Goal: Task Accomplishment & Management: Complete application form

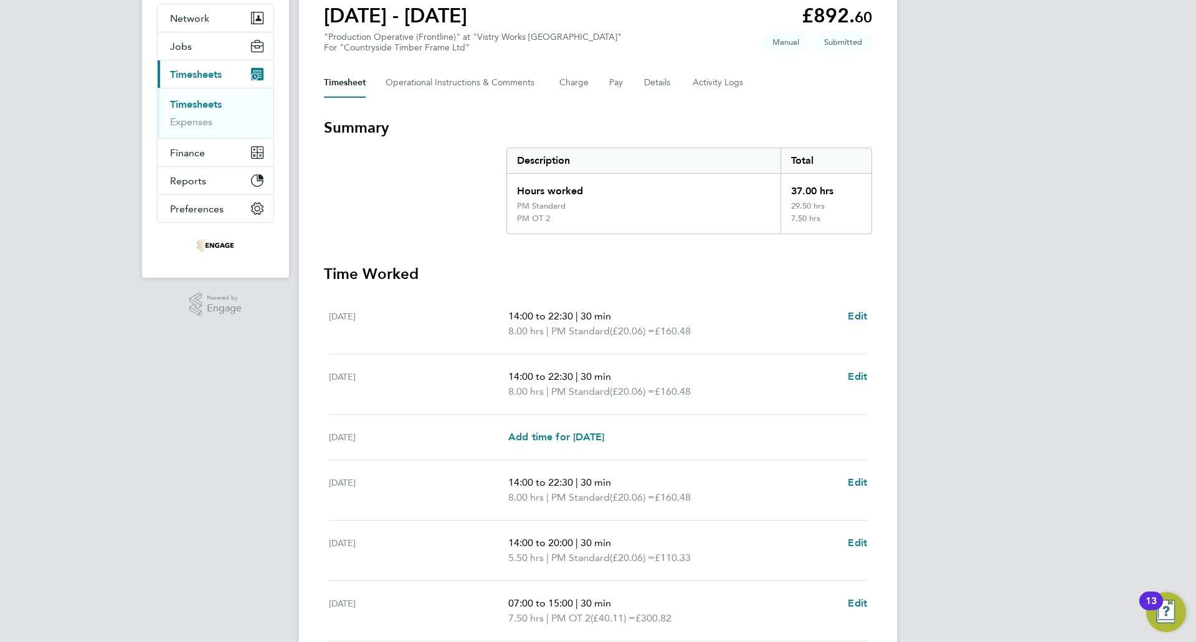
scroll to position [21, 0]
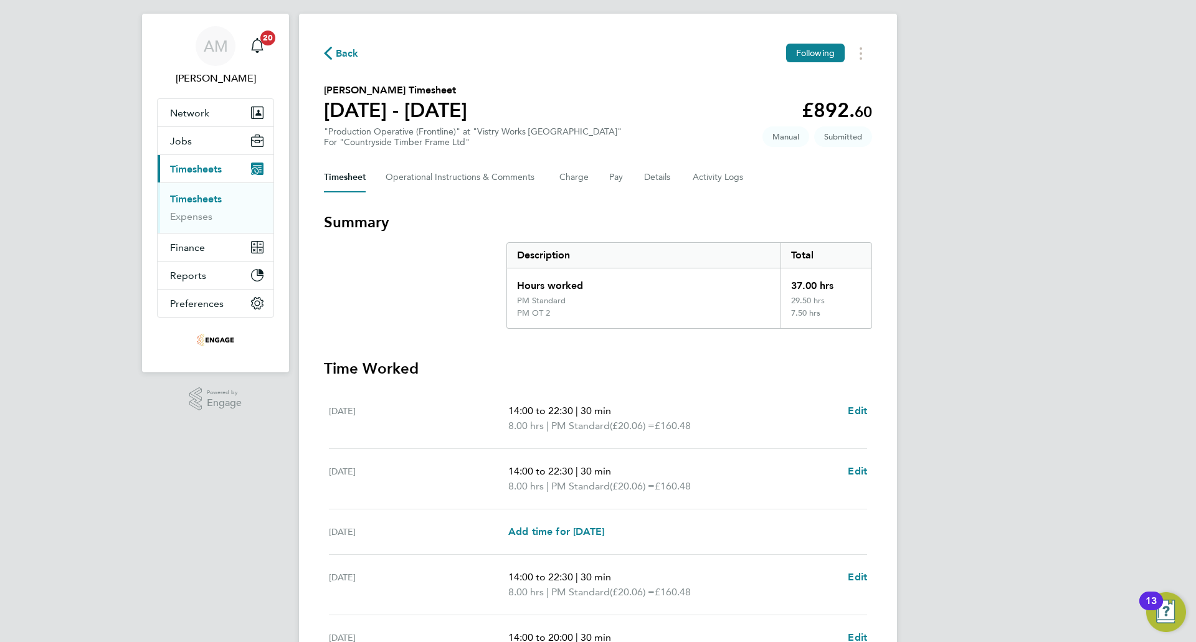
click at [341, 55] on span "Back" at bounding box center [347, 53] width 23 height 15
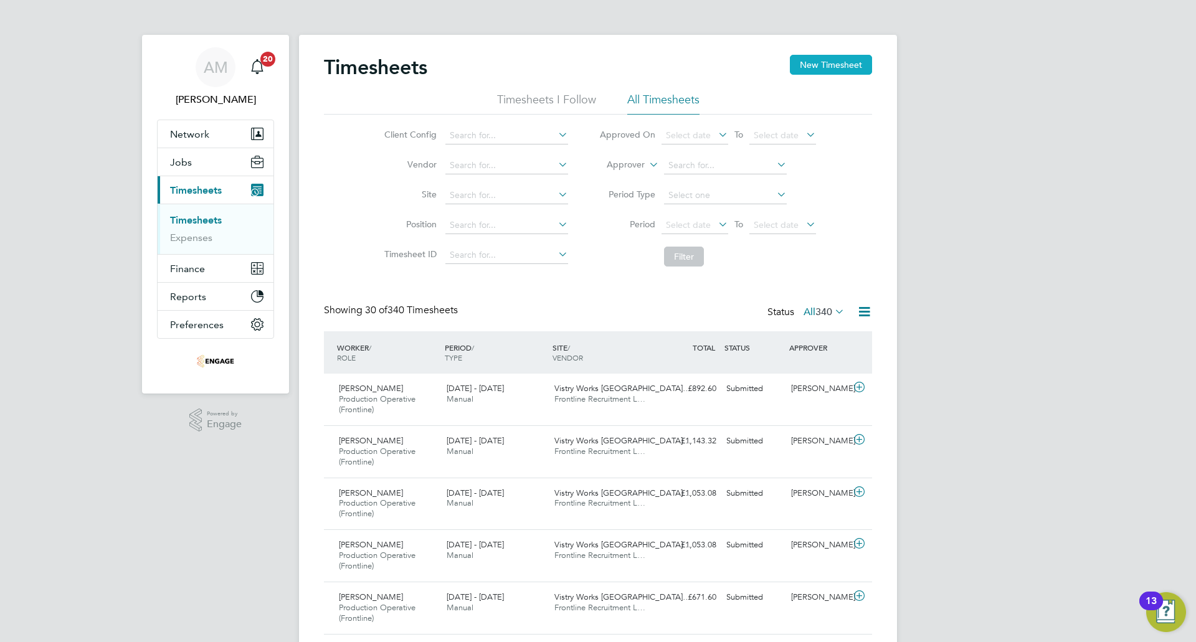
click at [808, 64] on button "New Timesheet" at bounding box center [831, 65] width 82 height 20
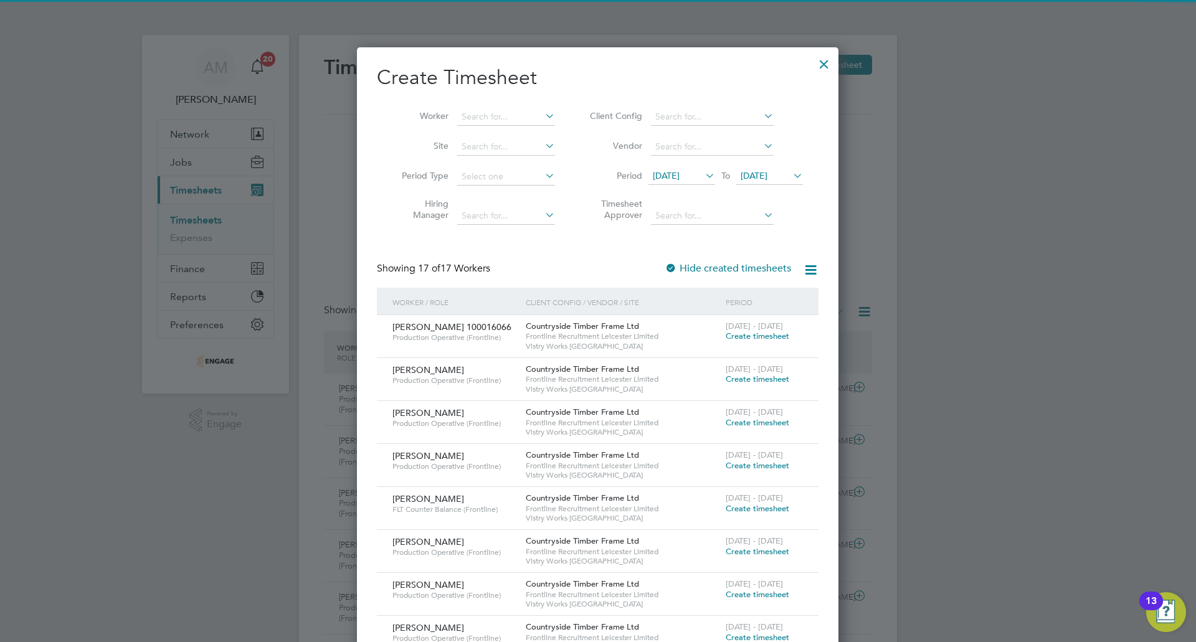
click at [702, 174] on span "28 Jul 2025" at bounding box center [682, 176] width 67 height 17
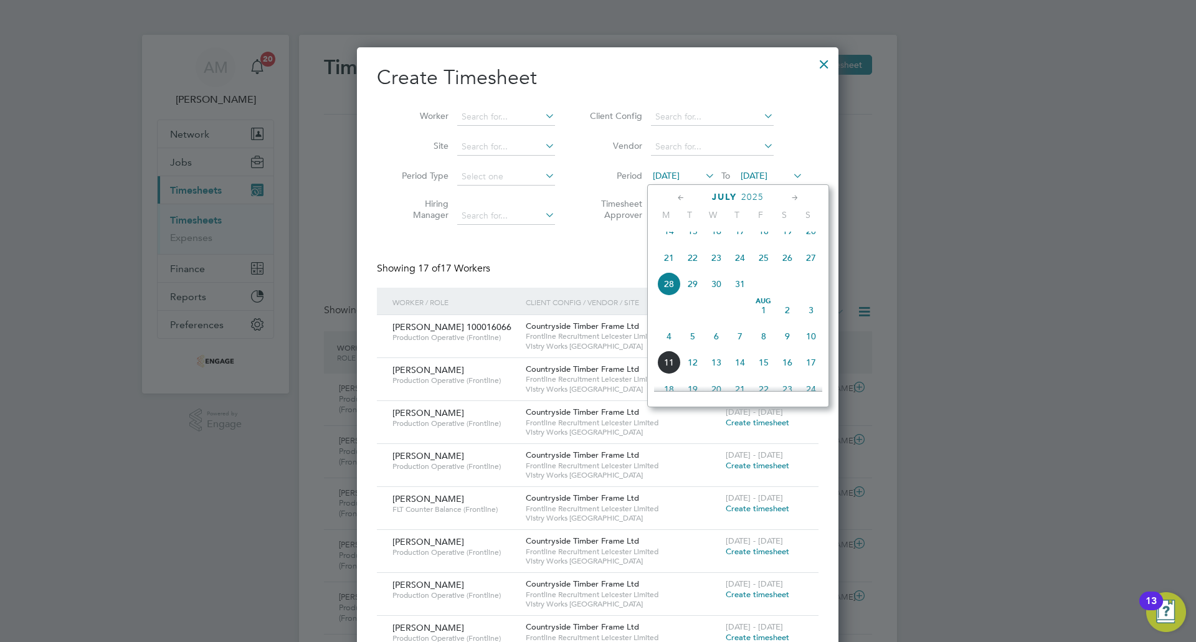
click at [666, 347] on span "4" at bounding box center [669, 337] width 24 height 24
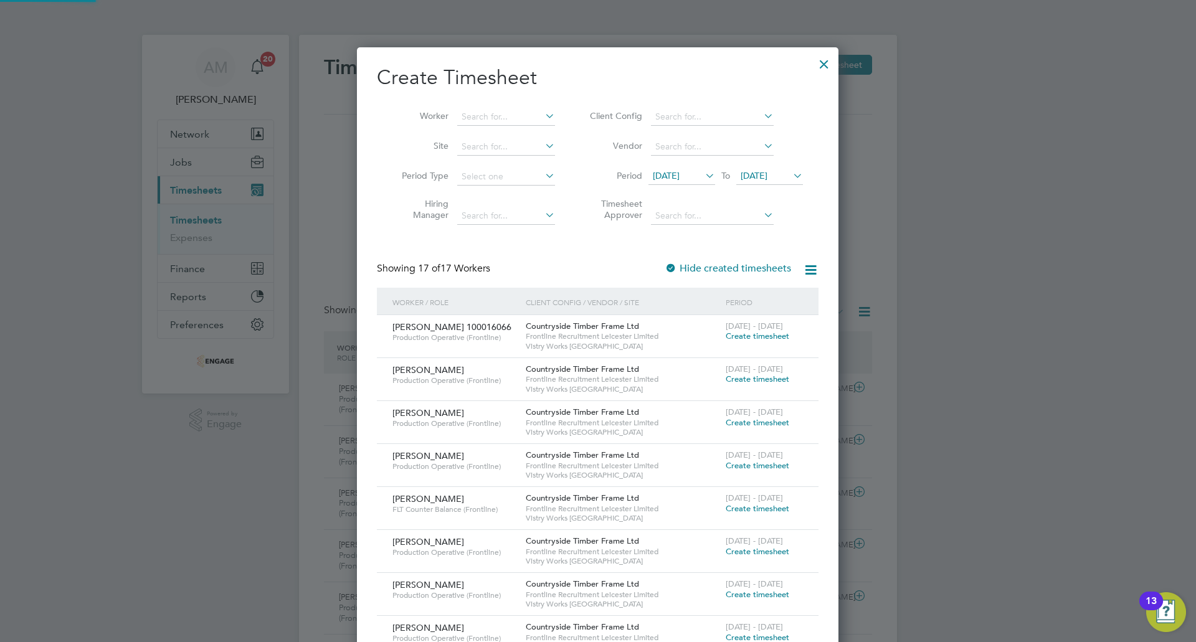
click at [832, 174] on div "Create Timesheet Worker Site Period Type Hiring Manager Client Config Vendor Pe…" at bounding box center [598, 559] width 482 height 1025
click at [768, 177] on span "04 Aug 2025" at bounding box center [754, 175] width 27 height 11
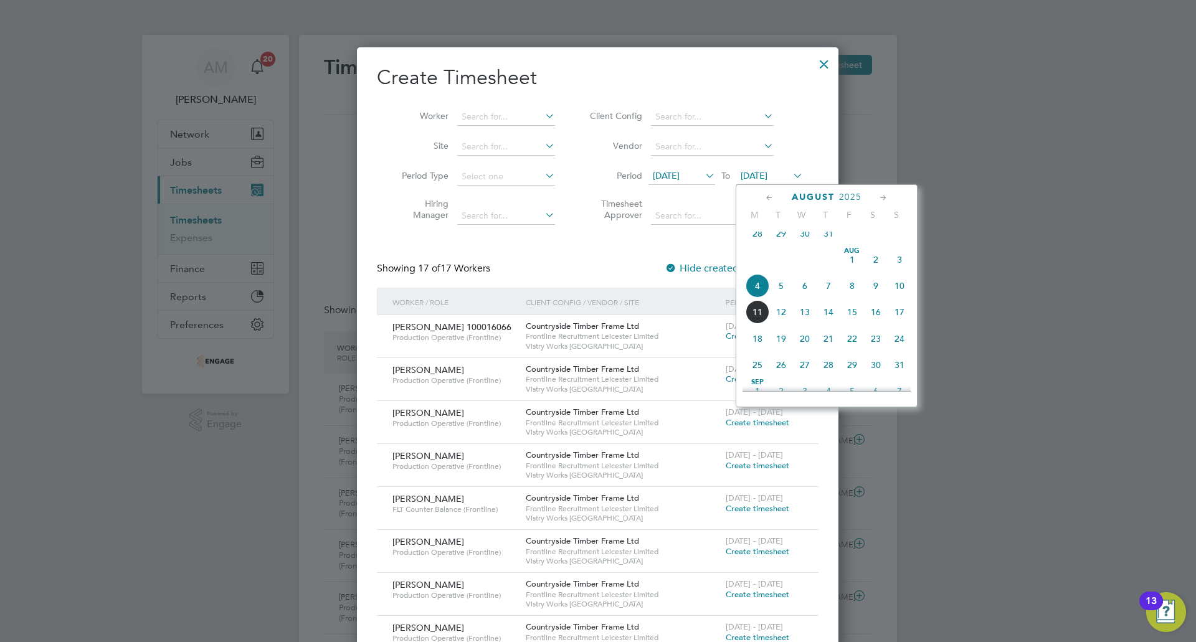
click at [900, 295] on span "10" at bounding box center [900, 286] width 24 height 24
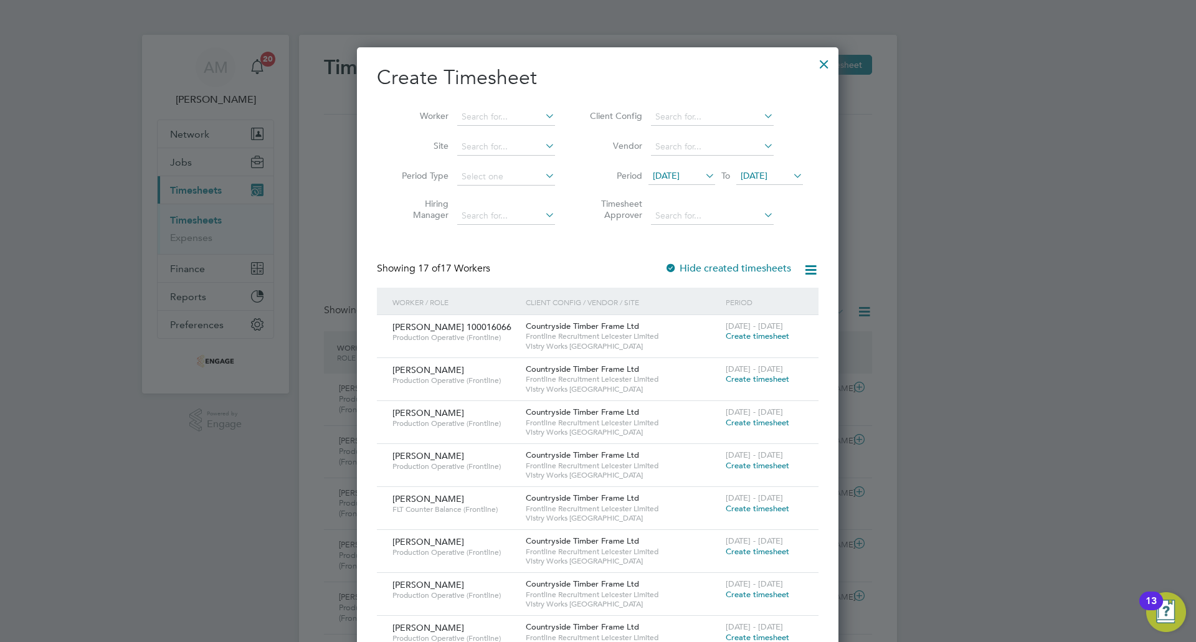
click at [763, 382] on span "Create timesheet" at bounding box center [758, 379] width 64 height 11
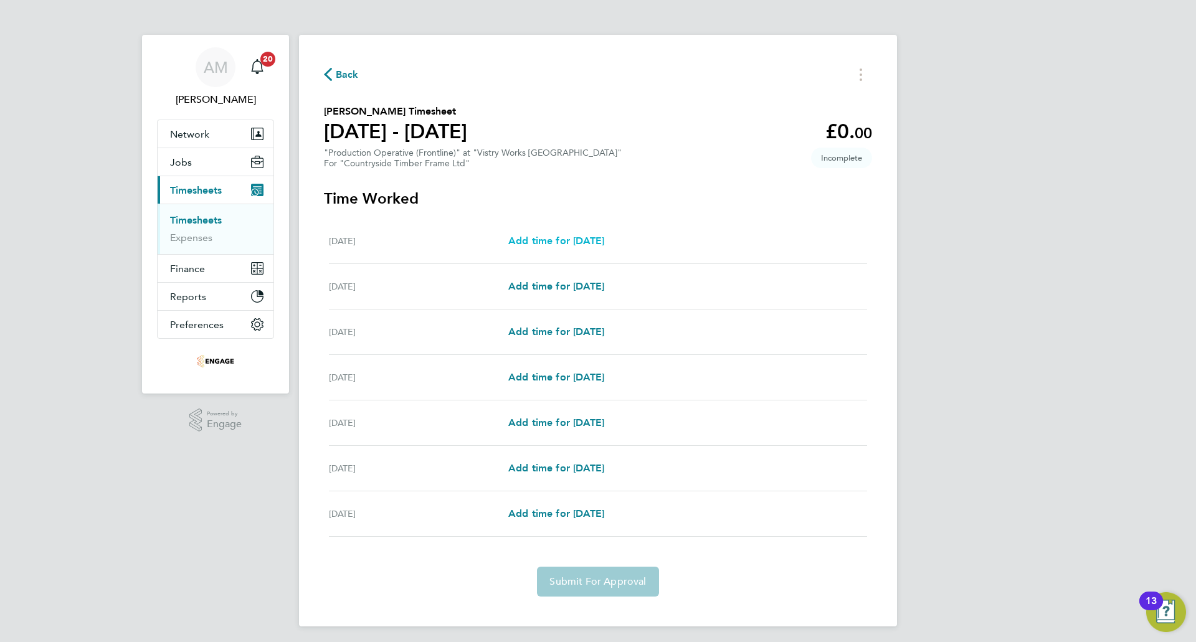
click at [604, 242] on span "Add time for Mon 04 Aug" at bounding box center [556, 241] width 96 height 12
select select "15"
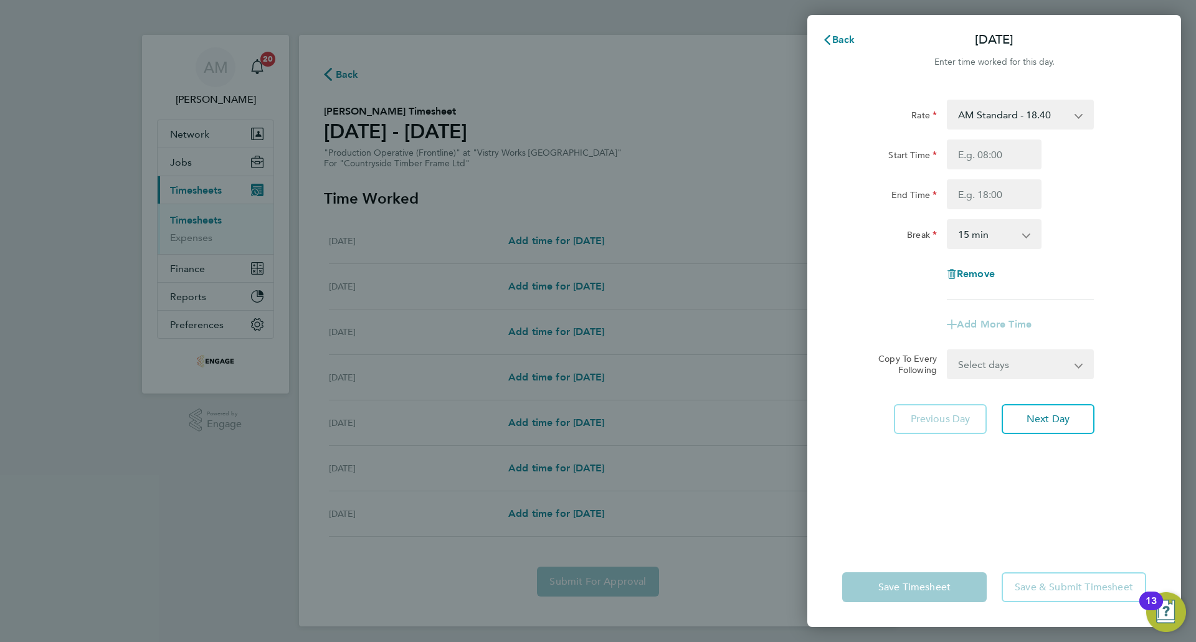
click at [996, 108] on select "AM Standard - 18.40 PM OT 2 - 40.11 PM OT 1 - 30.08 OT 1 - 27.60 OT2 - 36.80 PM…" at bounding box center [1013, 114] width 130 height 27
select select "15"
click at [986, 157] on input "Start Time" at bounding box center [994, 155] width 95 height 30
type input "06:00"
drag, startPoint x: 989, startPoint y: 150, endPoint x: 916, endPoint y: 166, distance: 74.1
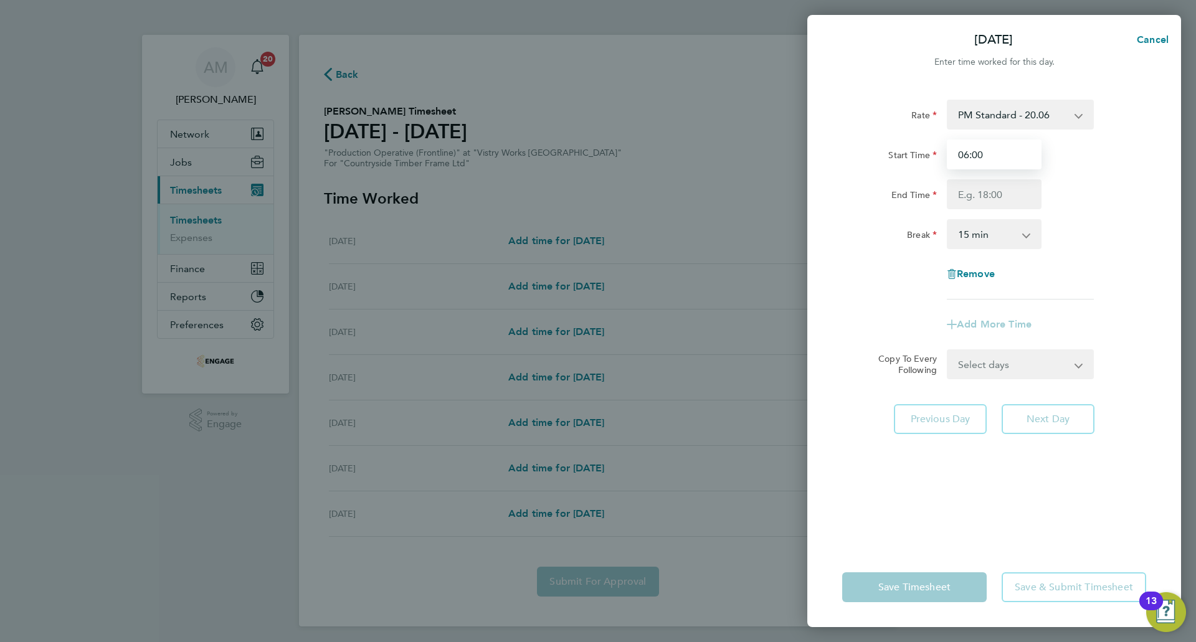
click at [916, 166] on div "Start Time 06:00" at bounding box center [994, 155] width 314 height 30
click at [972, 161] on input "Start Time" at bounding box center [994, 155] width 95 height 30
type input "14:00"
click at [990, 202] on input "End Time" at bounding box center [994, 194] width 95 height 30
type input "22:30"
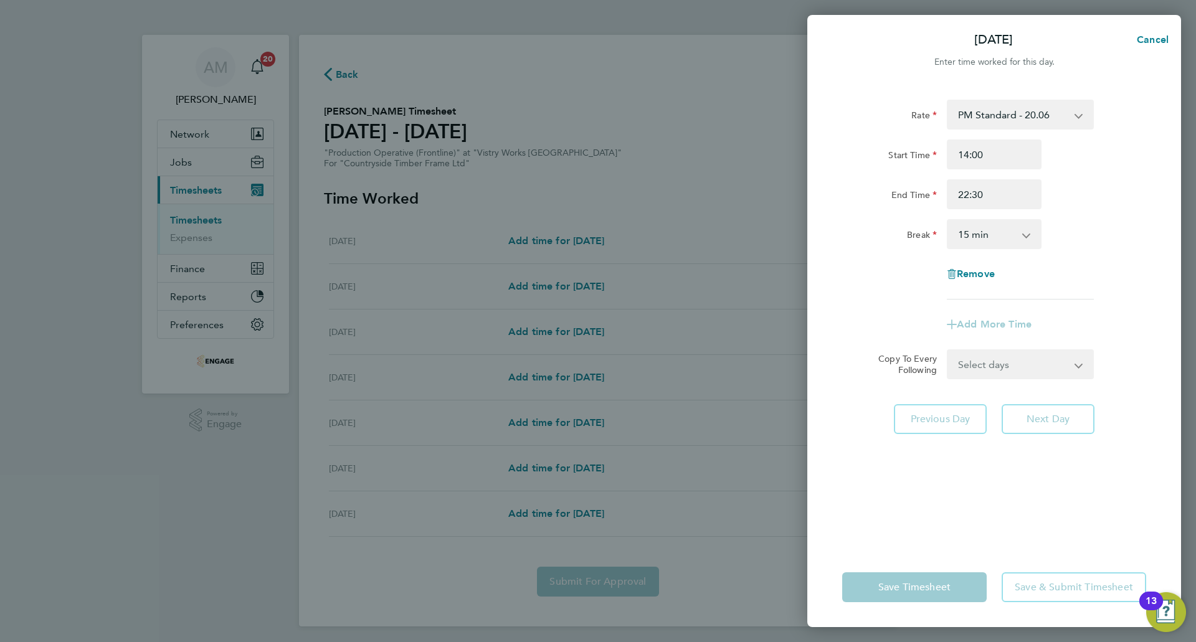
click at [969, 234] on select "0 min 15 min 30 min 45 min 60 min 75 min 90 min" at bounding box center [986, 234] width 77 height 27
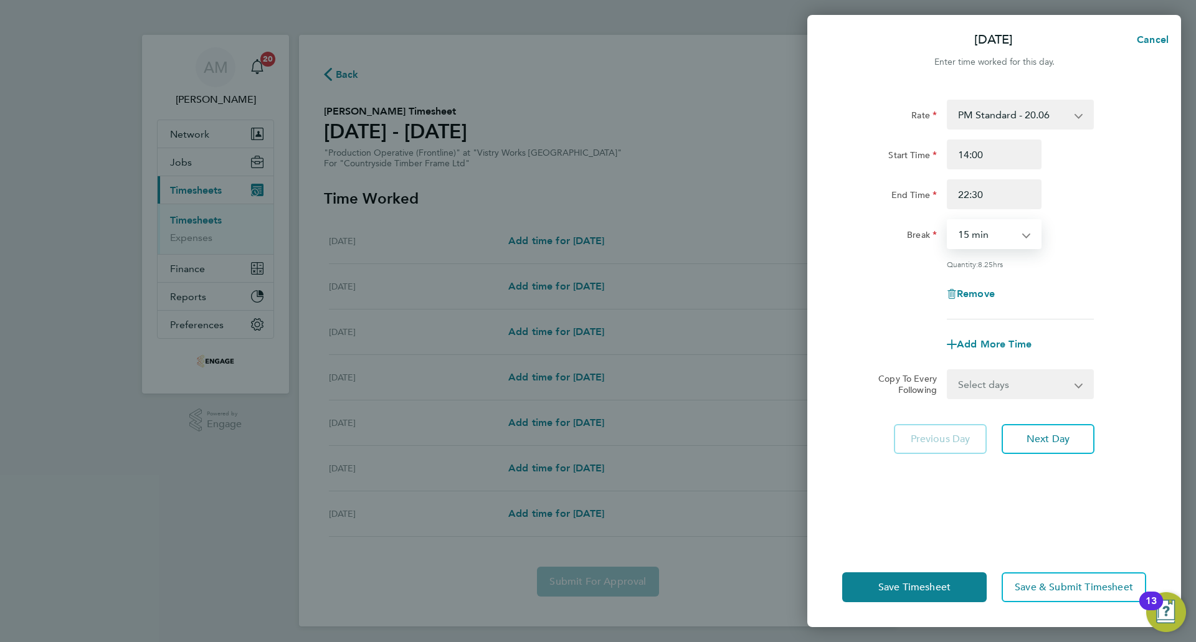
select select "30"
click at [948, 221] on select "0 min 15 min 30 min 45 min 60 min 75 min 90 min" at bounding box center [986, 234] width 77 height 27
click at [1002, 381] on select "Select days Day Weekday (Mon-Fri) Weekend (Sat-Sun) Tuesday Wednesday Thursday …" at bounding box center [1013, 384] width 131 height 27
select select "WEEKDAY"
click at [948, 371] on select "Select days Day Weekday (Mon-Fri) Weekend (Sat-Sun) Tuesday Wednesday Thursday …" at bounding box center [1013, 384] width 131 height 27
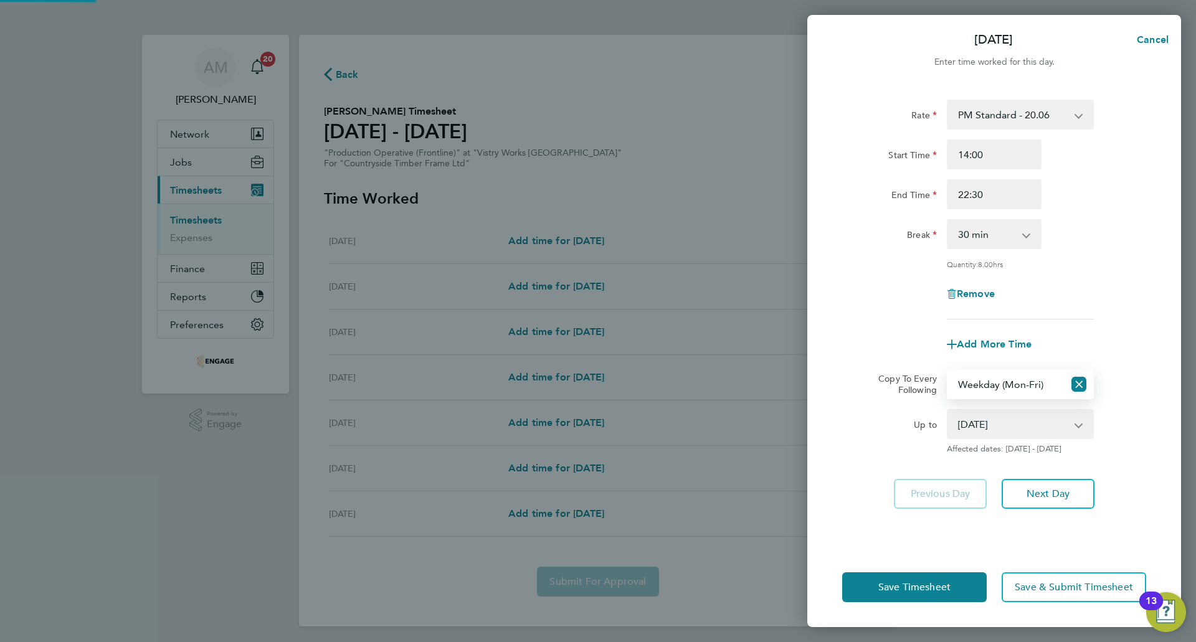
click at [1007, 423] on select "05 Aug 2025 06 Aug 2025 07 Aug 2025 08 Aug 2025 09 Aug 2025 10 Aug 2025" at bounding box center [1013, 424] width 130 height 27
select select "2025-08-07"
click at [948, 411] on select "05 Aug 2025 06 Aug 2025 07 Aug 2025 08 Aug 2025 09 Aug 2025 10 Aug 2025" at bounding box center [1013, 424] width 130 height 27
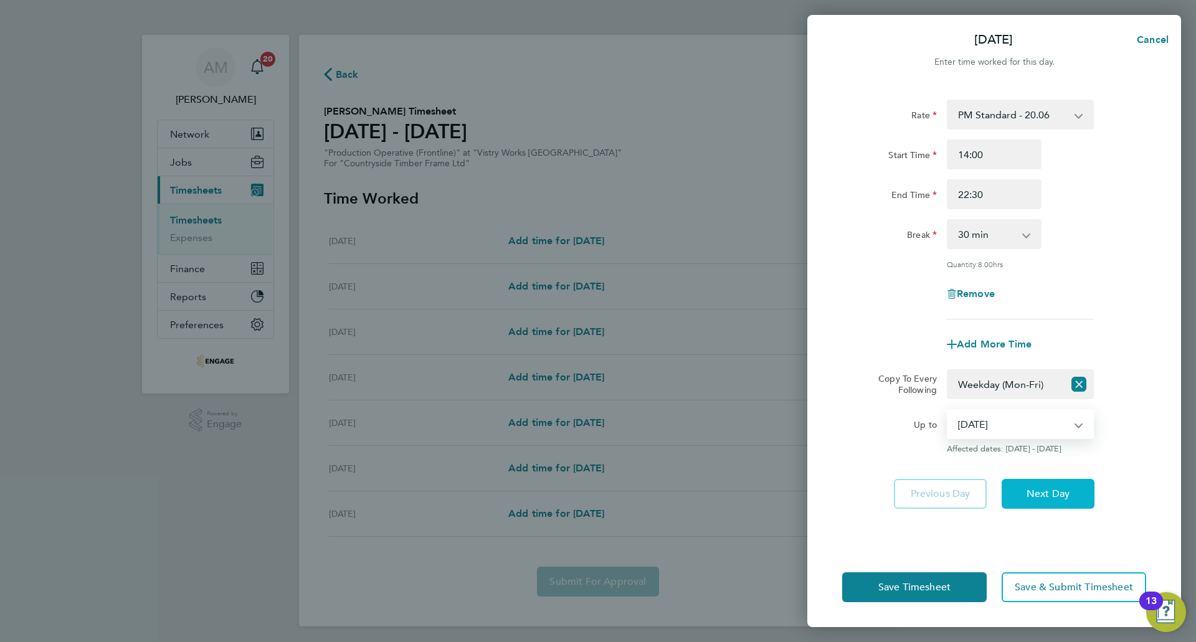
click at [1044, 490] on span "Next Day" at bounding box center [1048, 494] width 43 height 12
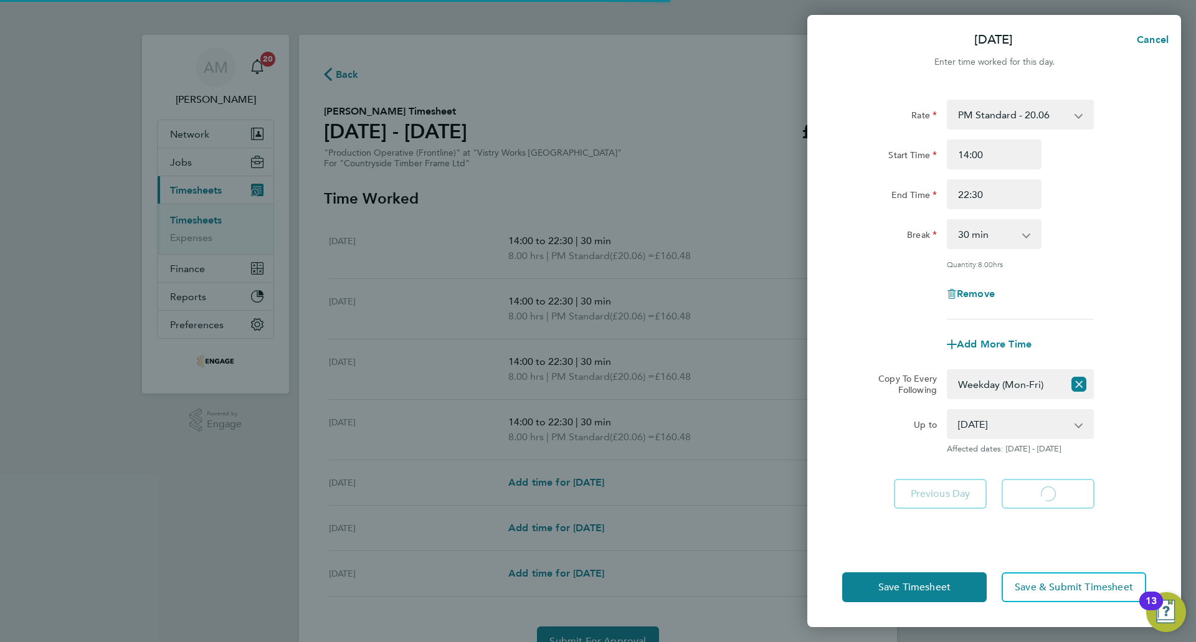
select select "30"
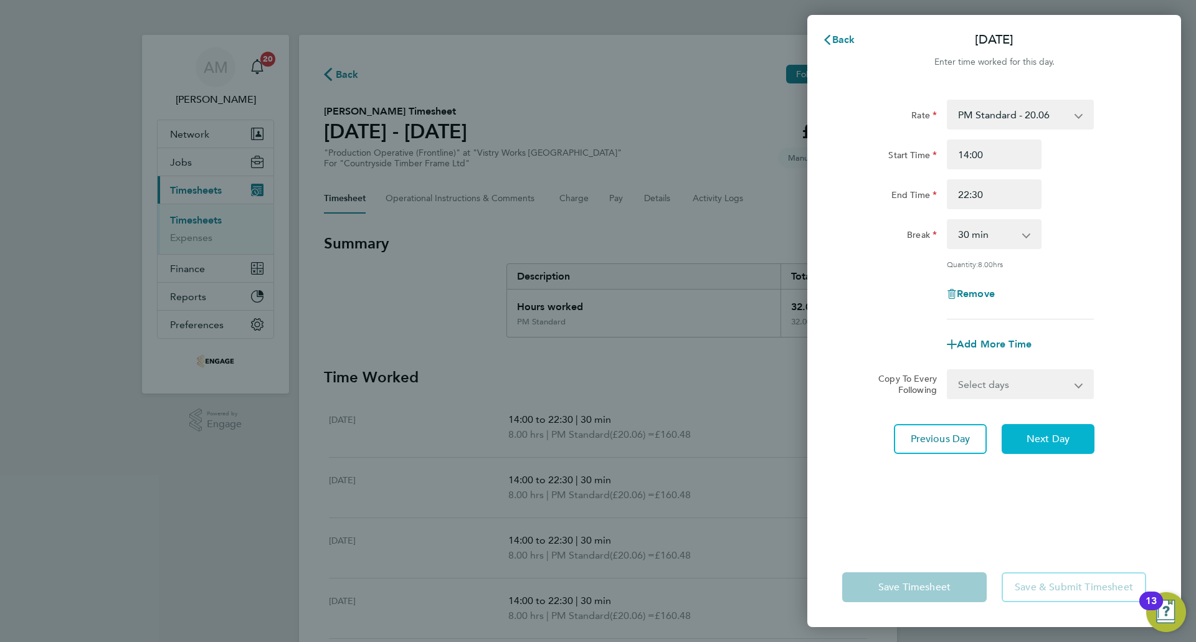
click at [1044, 434] on span "Next Day" at bounding box center [1048, 439] width 43 height 12
select select "30"
click at [1044, 434] on span "Next Day" at bounding box center [1048, 439] width 43 height 12
select select "30"
click at [1044, 434] on span "Next Day" at bounding box center [1048, 439] width 43 height 12
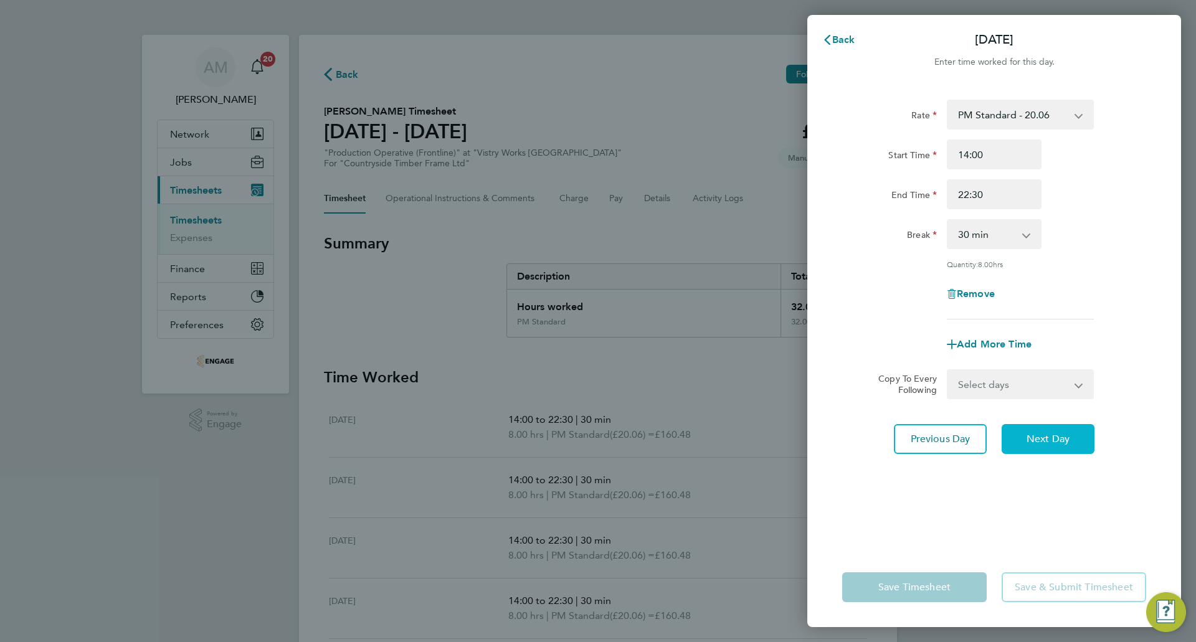
select select "15"
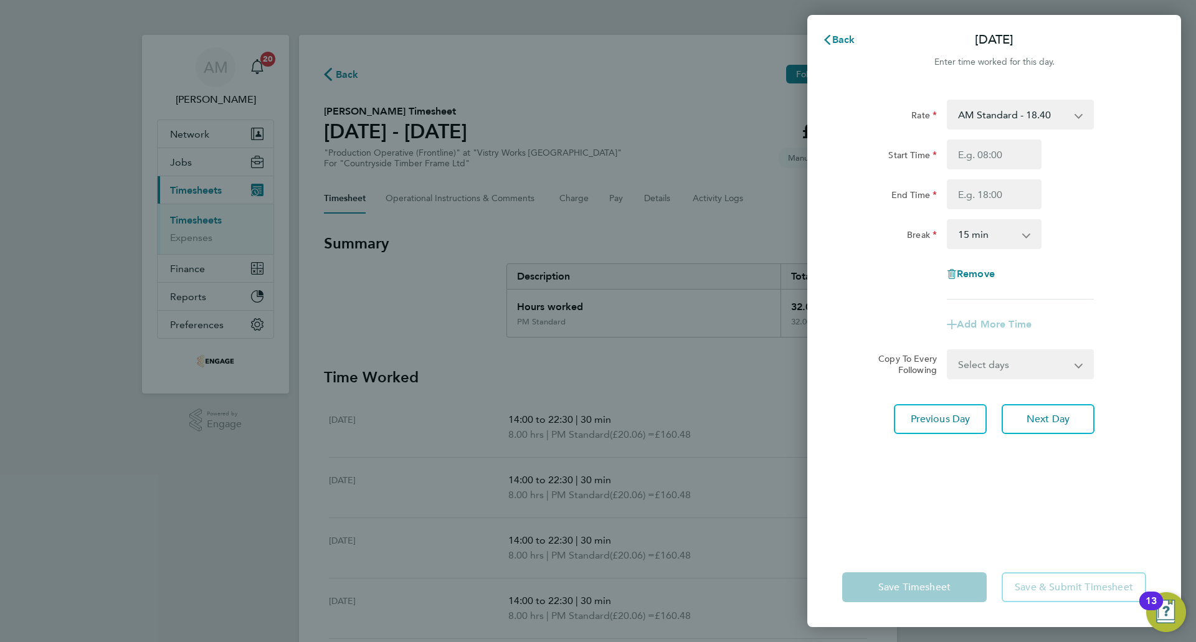
click at [1017, 125] on select "AM Standard - 18.40 PM OT 2 - 40.11 PM OT 1 - 30.08 OT 1 - 27.60 OT2 - 36.80 PM…" at bounding box center [1013, 114] width 130 height 27
select select "15"
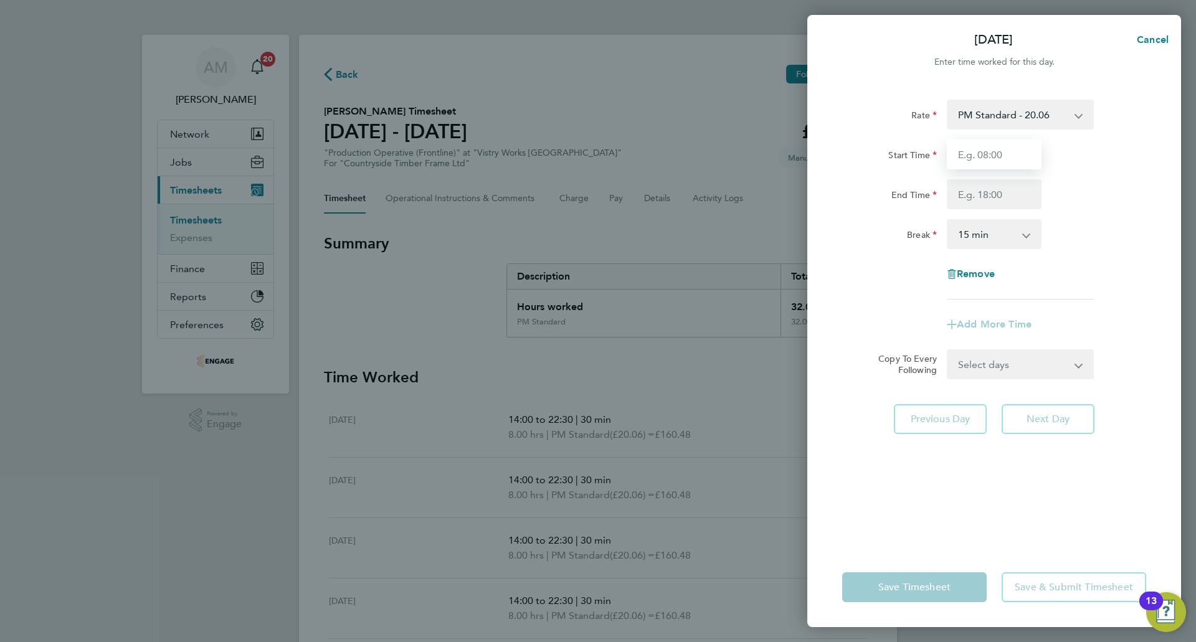
click at [992, 151] on input "Start Time" at bounding box center [994, 155] width 95 height 30
type input "14:00"
click at [985, 196] on input "End Time" at bounding box center [994, 194] width 95 height 30
click at [973, 196] on input "End Time" at bounding box center [994, 194] width 95 height 30
type input "20:00"
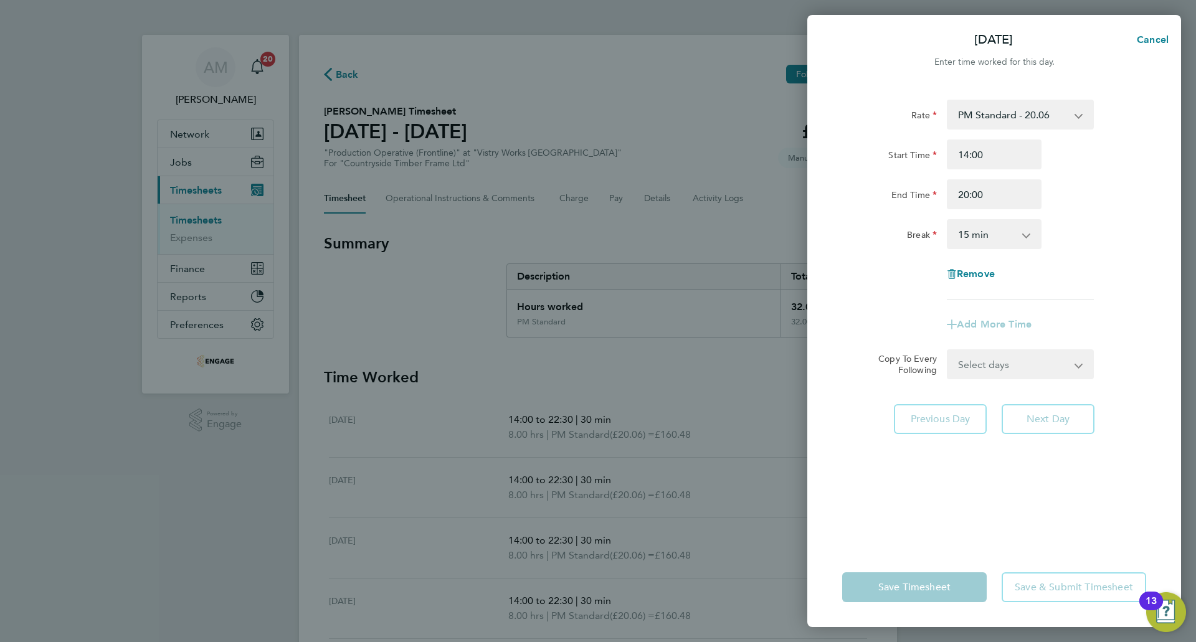
drag, startPoint x: 986, startPoint y: 234, endPoint x: 989, endPoint y: 245, distance: 12.1
click at [986, 234] on select "0 min 15 min 30 min 45 min 60 min 75 min 90 min" at bounding box center [986, 234] width 77 height 27
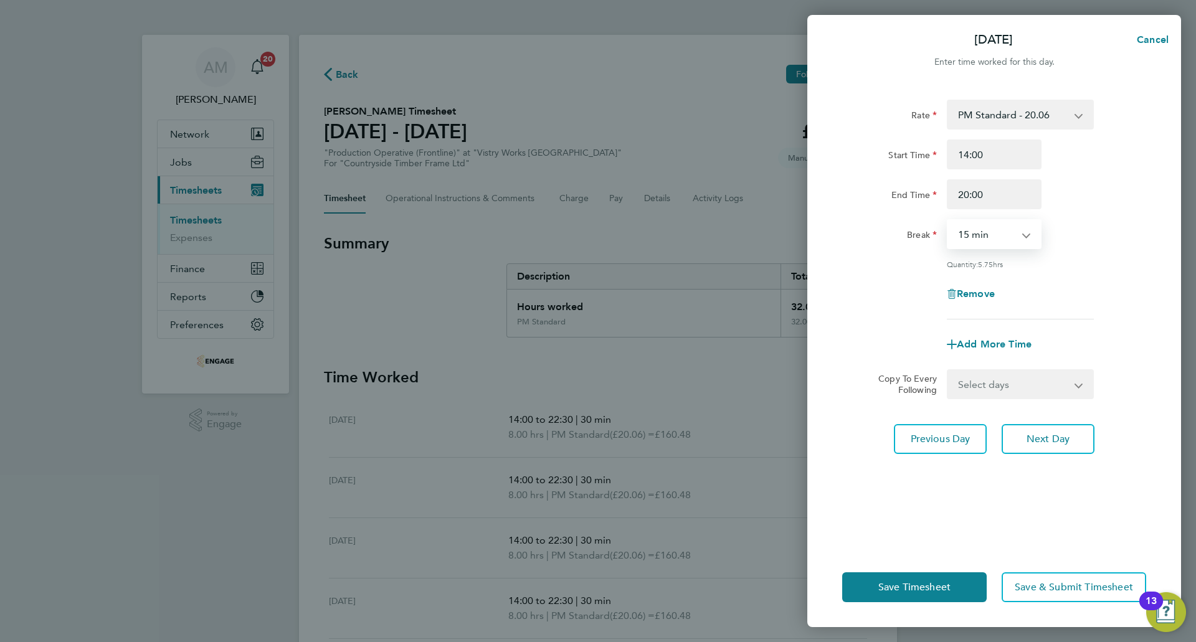
select select "30"
click at [948, 221] on select "0 min 15 min 30 min 45 min 60 min 75 min 90 min" at bounding box center [986, 234] width 77 height 27
click at [1031, 437] on span "Next Day" at bounding box center [1048, 439] width 43 height 12
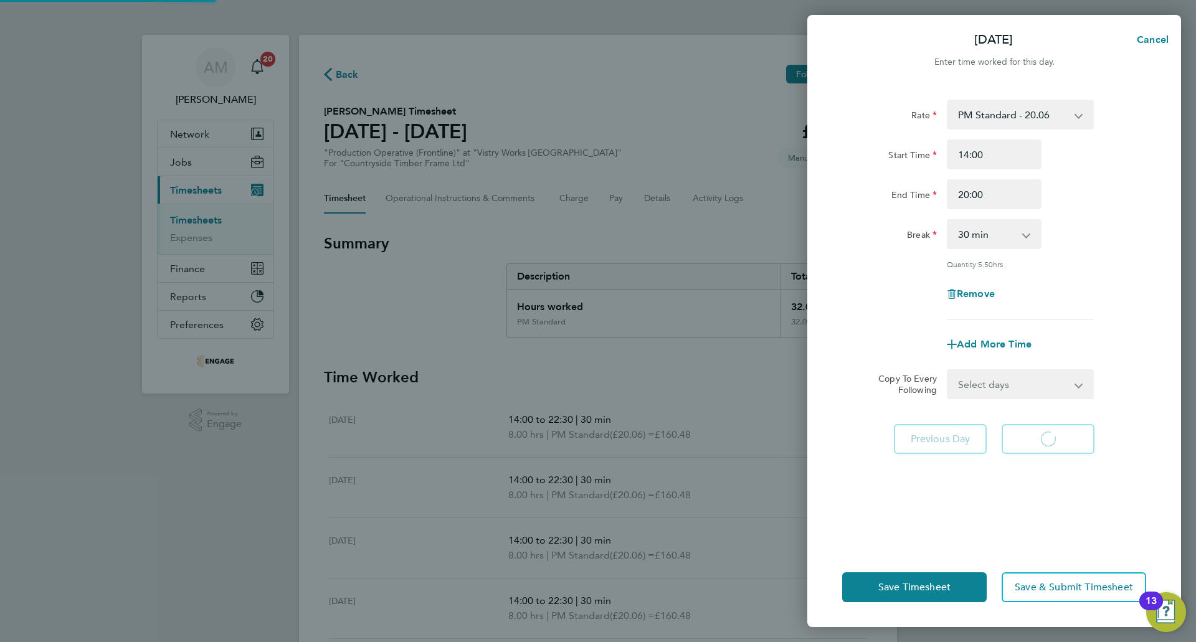
select select "15"
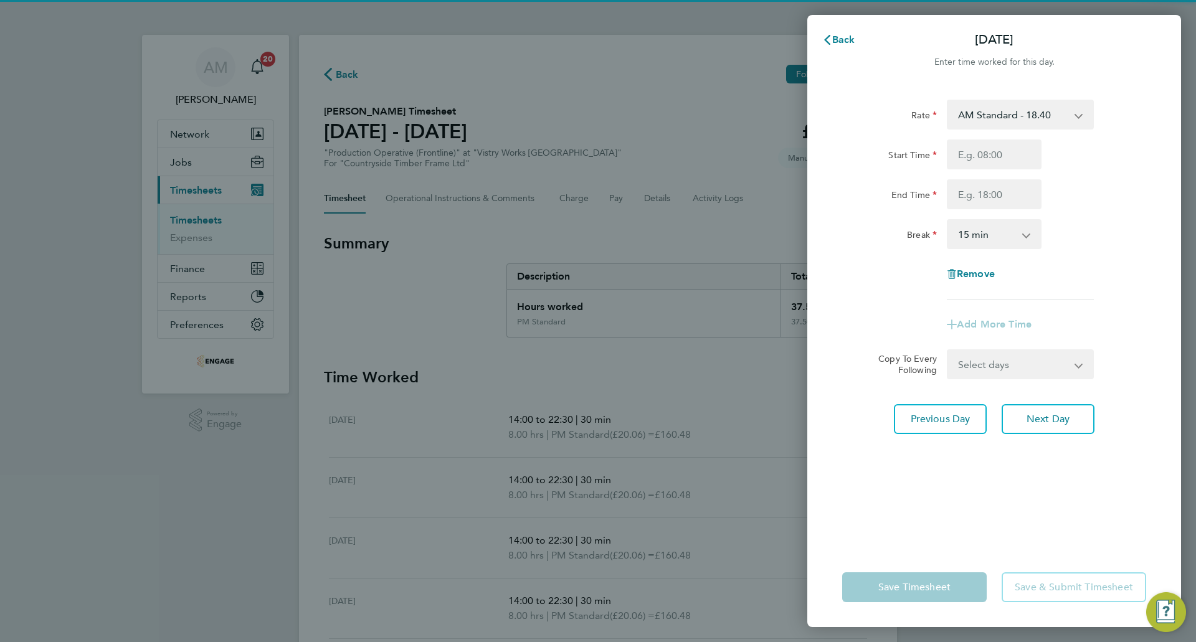
click at [993, 112] on select "AM Standard - 18.40 PM OT 2 - 40.11 PM OT 1 - 30.08 OT 1 - 27.60 OT2 - 36.80 PM…" at bounding box center [1013, 114] width 130 height 27
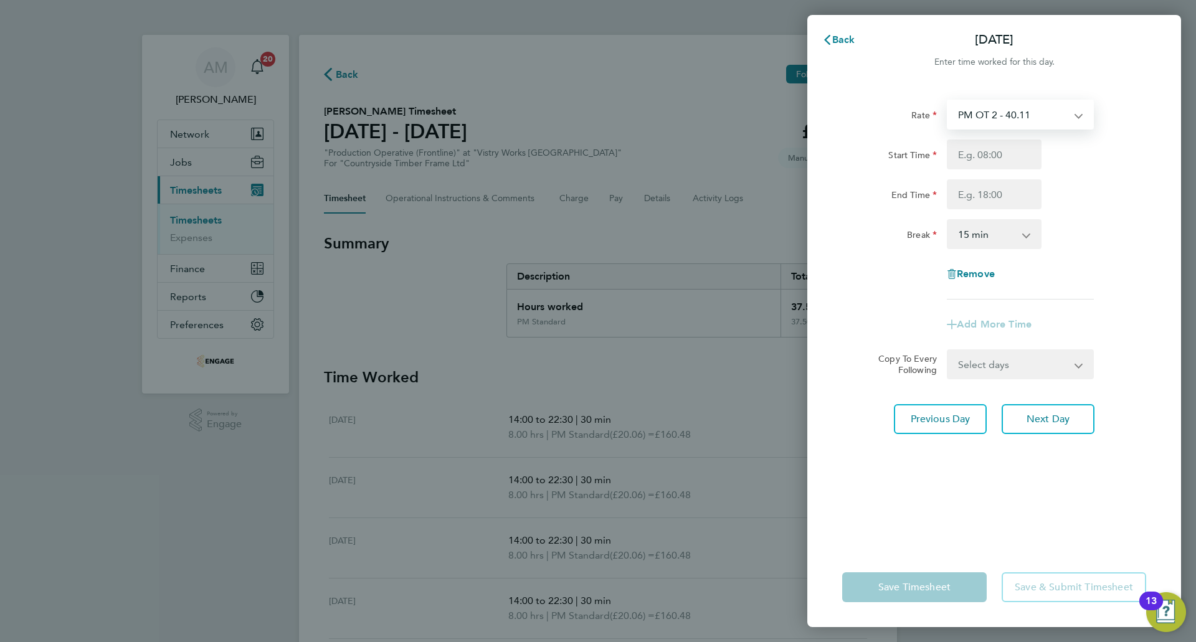
select select "15"
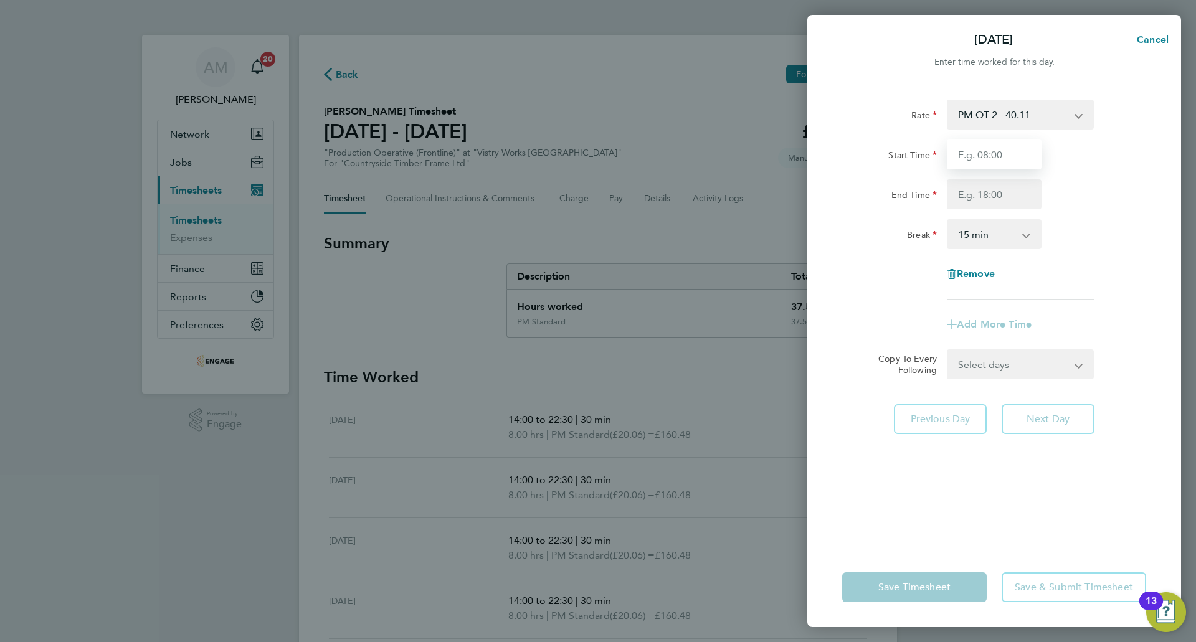
drag, startPoint x: 994, startPoint y: 126, endPoint x: 999, endPoint y: 152, distance: 26.8
click at [999, 152] on input "Start Time" at bounding box center [994, 155] width 95 height 30
type input "06:00"
click at [996, 184] on input "End Time" at bounding box center [994, 194] width 95 height 30
type input "14:00"
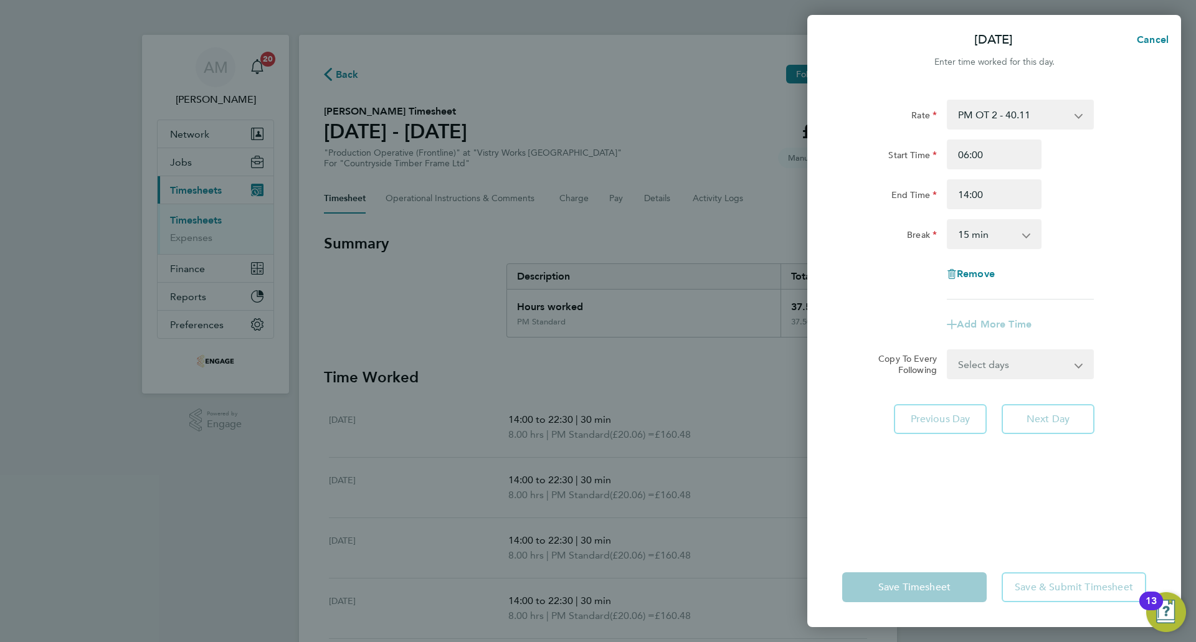
click at [989, 238] on select "0 min 15 min 30 min 45 min 60 min 75 min 90 min" at bounding box center [986, 234] width 77 height 27
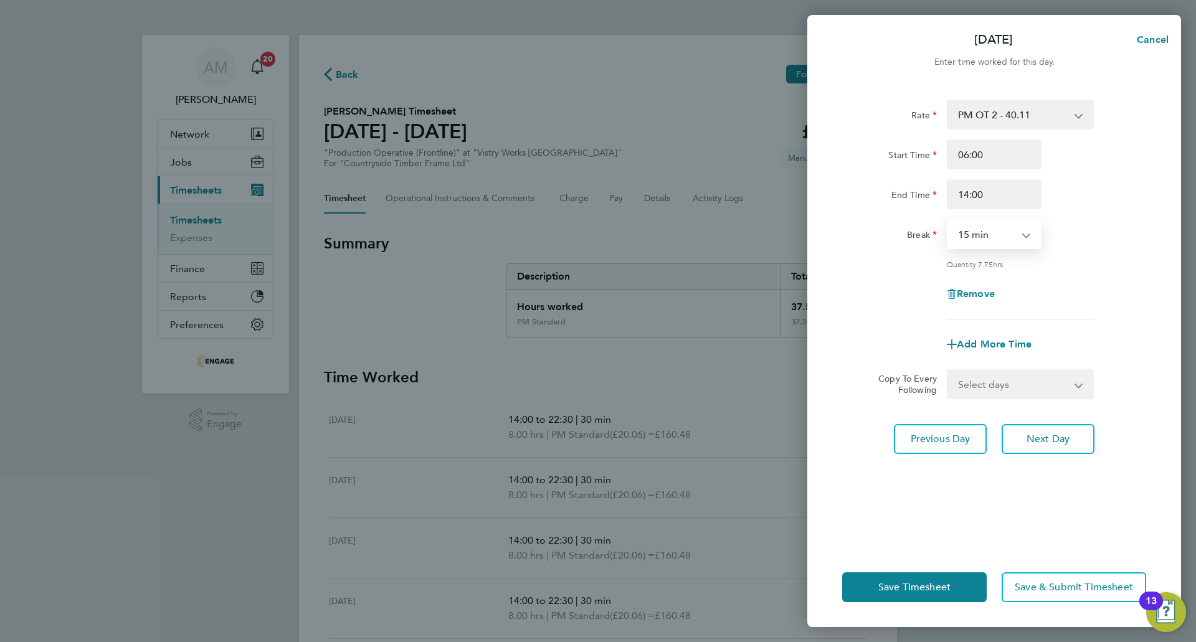
select select "30"
click at [948, 221] on select "0 min 15 min 30 min 45 min 60 min 75 min 90 min" at bounding box center [986, 234] width 77 height 27
click at [915, 580] on button "Save Timesheet" at bounding box center [914, 588] width 145 height 30
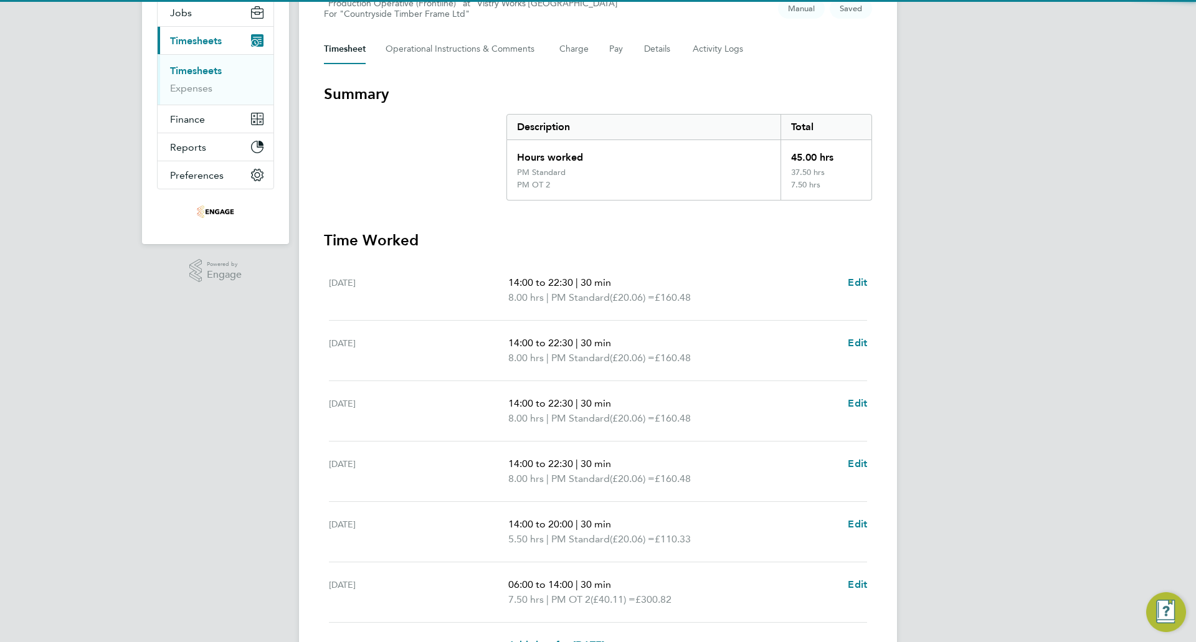
scroll to position [285, 0]
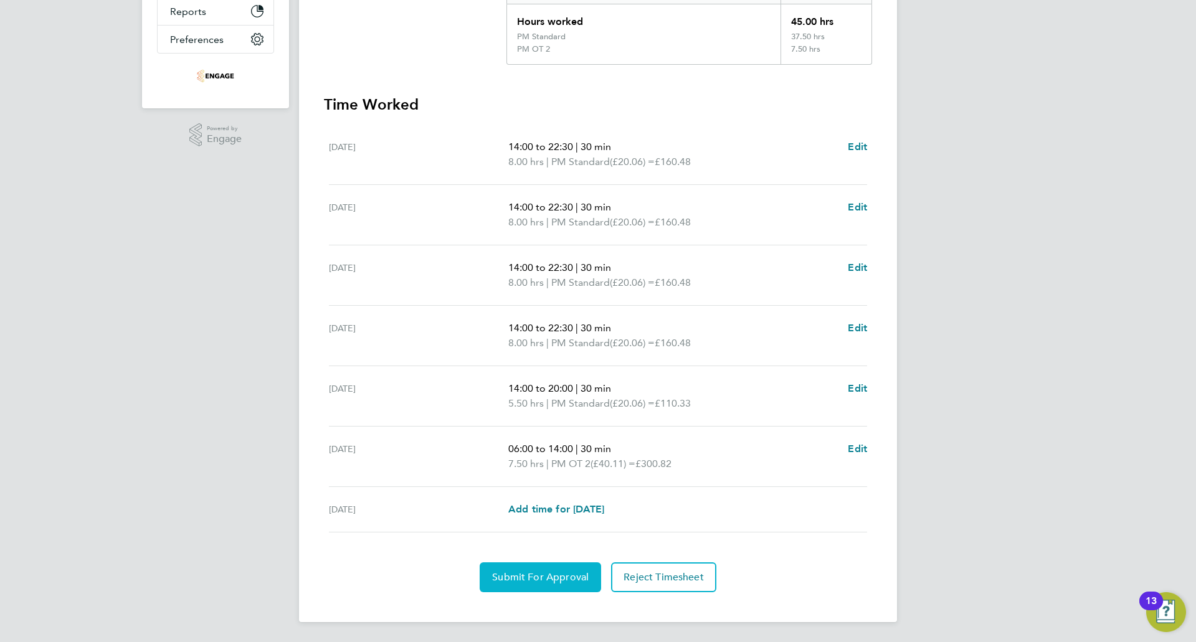
click at [543, 578] on span "Submit For Approval" at bounding box center [540, 577] width 97 height 12
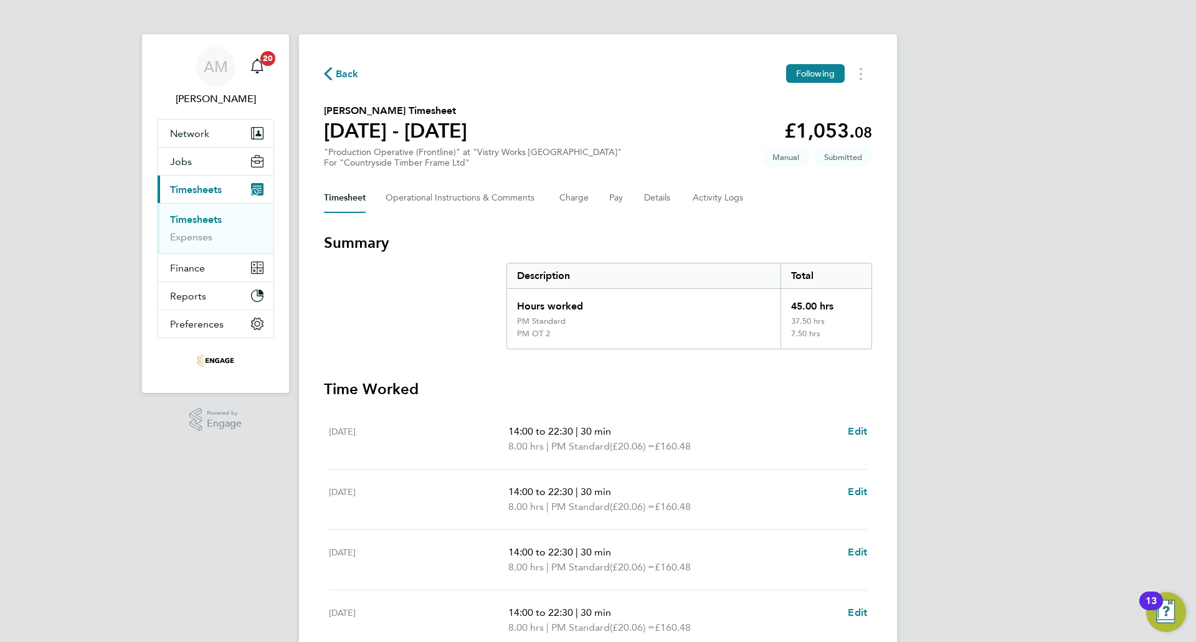
scroll to position [0, 0]
drag, startPoint x: 345, startPoint y: 61, endPoint x: 349, endPoint y: 74, distance: 13.8
click at [345, 61] on div "Back Following Wayne Smith's Timesheet 04 - 10 Aug 2025 £1,053. 08 "Production …" at bounding box center [598, 471] width 598 height 873
click at [350, 74] on span "Back" at bounding box center [347, 74] width 23 height 15
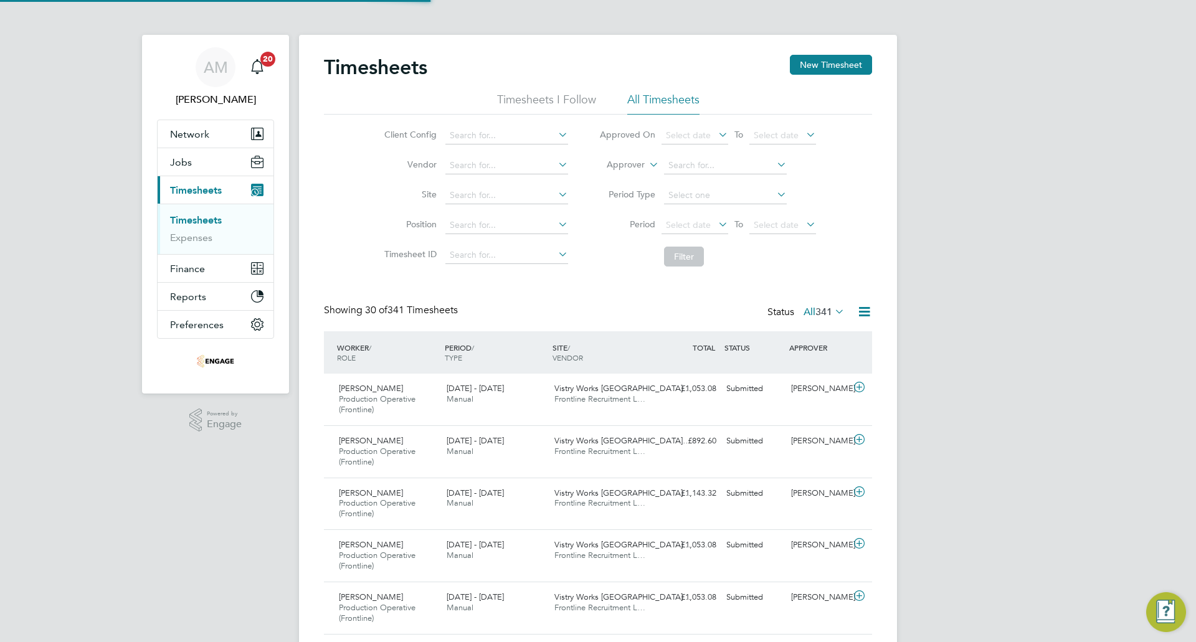
scroll to position [42, 108]
drag, startPoint x: 682, startPoint y: 221, endPoint x: 682, endPoint y: 245, distance: 24.9
click at [683, 220] on span "Select date" at bounding box center [688, 224] width 45 height 11
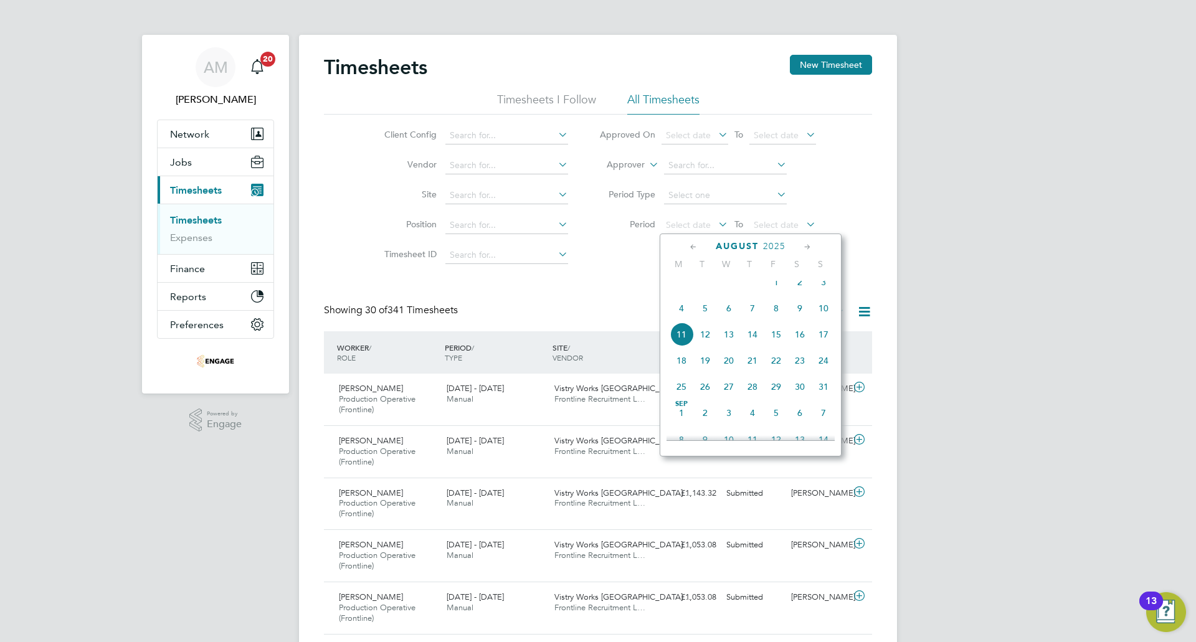
click at [684, 320] on span "4" at bounding box center [682, 309] width 24 height 24
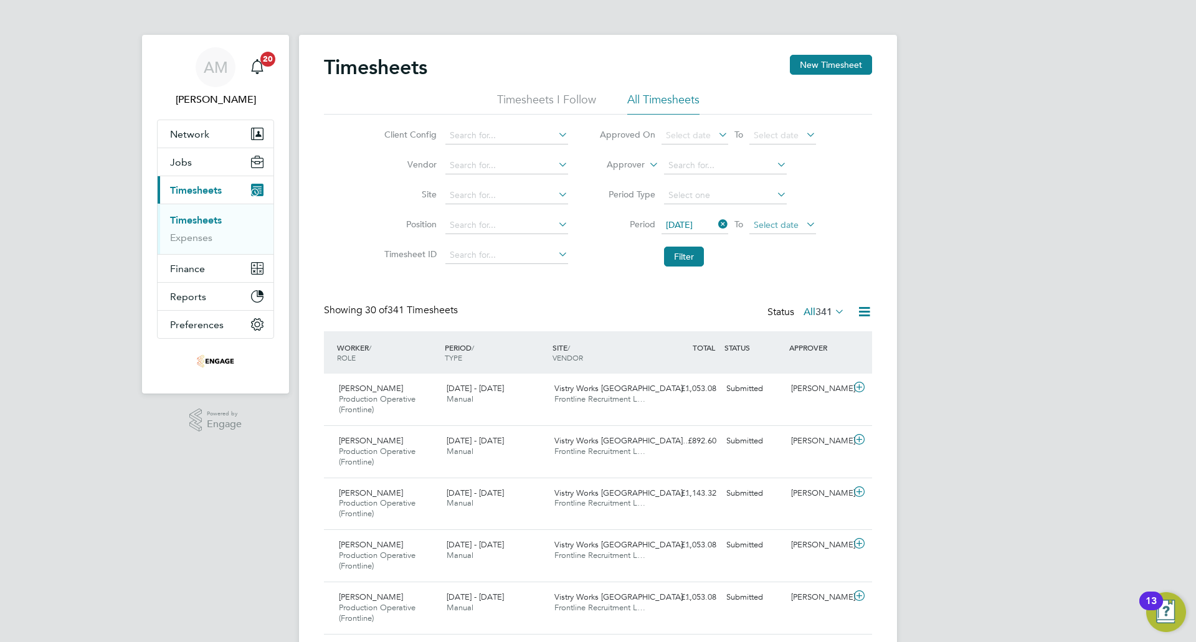
click at [785, 227] on span "Select date" at bounding box center [776, 224] width 45 height 11
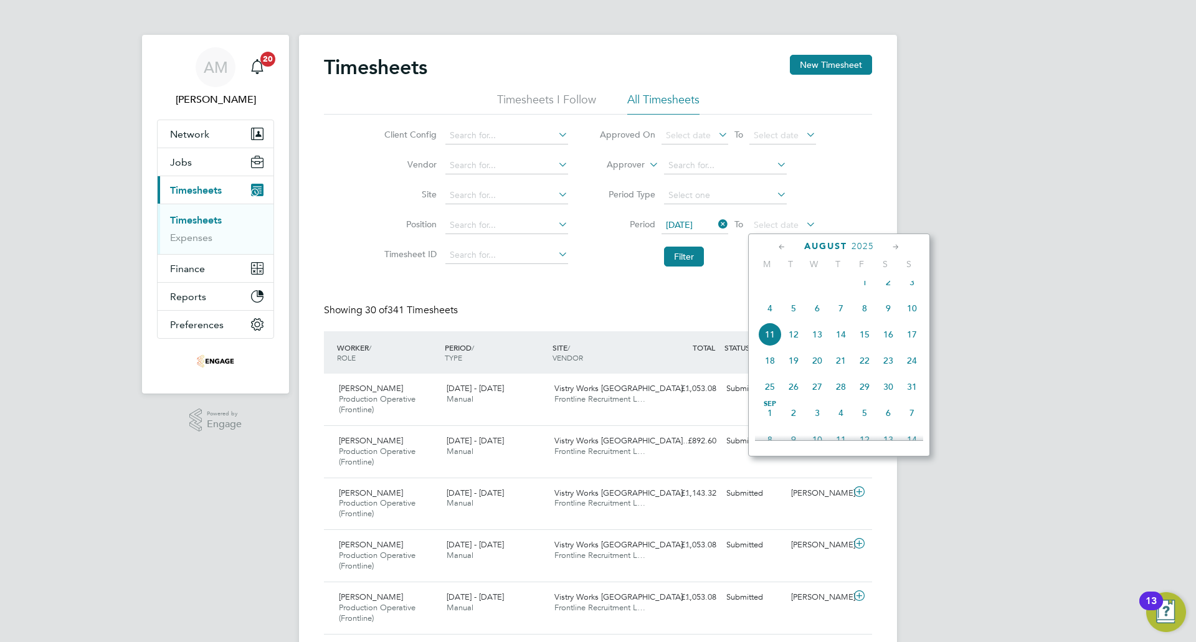
drag, startPoint x: 911, startPoint y: 315, endPoint x: 794, endPoint y: 302, distance: 117.8
click at [911, 314] on span "10" at bounding box center [912, 309] width 24 height 24
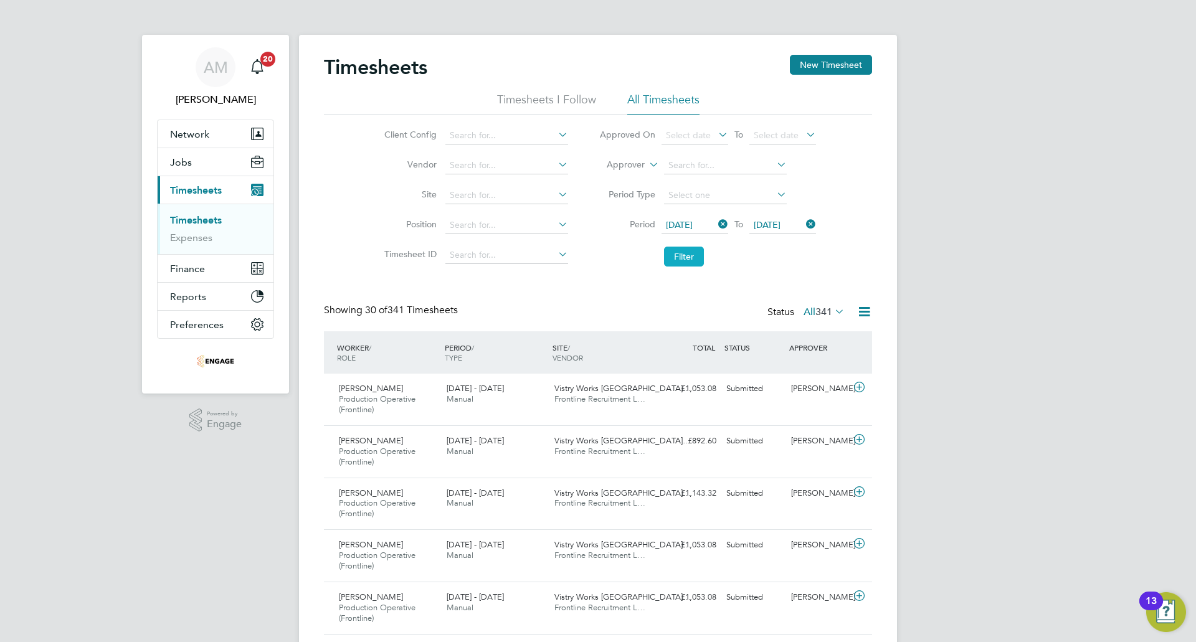
click at [694, 253] on button "Filter" at bounding box center [684, 257] width 40 height 20
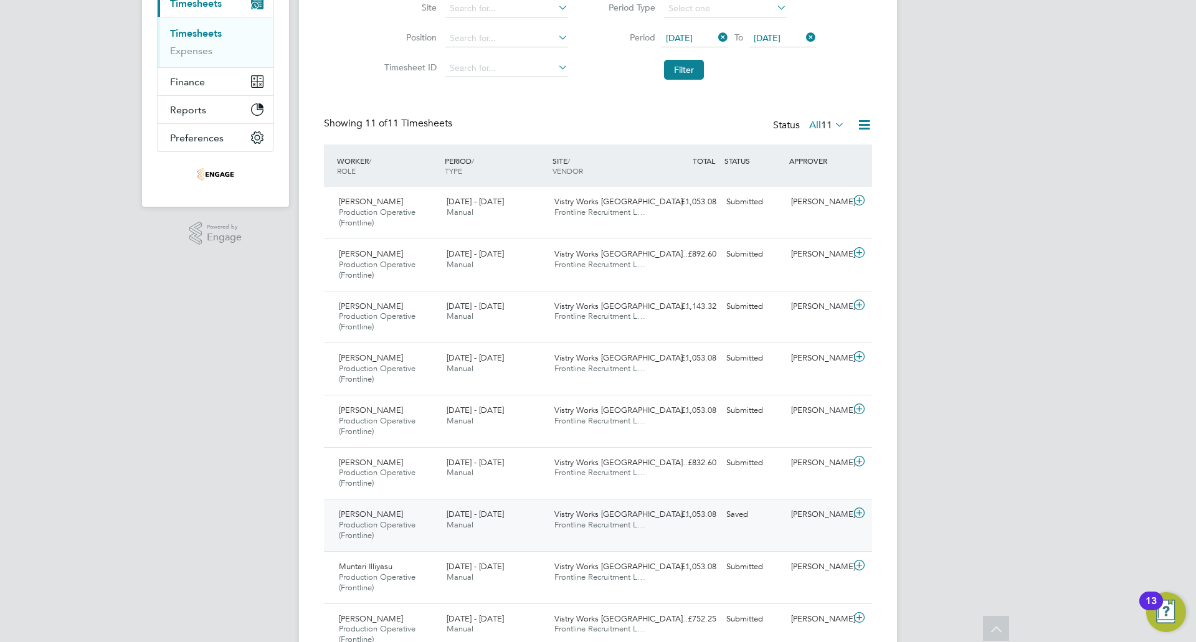
click at [475, 528] on div "4 - 10 Aug 2025 Manual" at bounding box center [496, 520] width 108 height 31
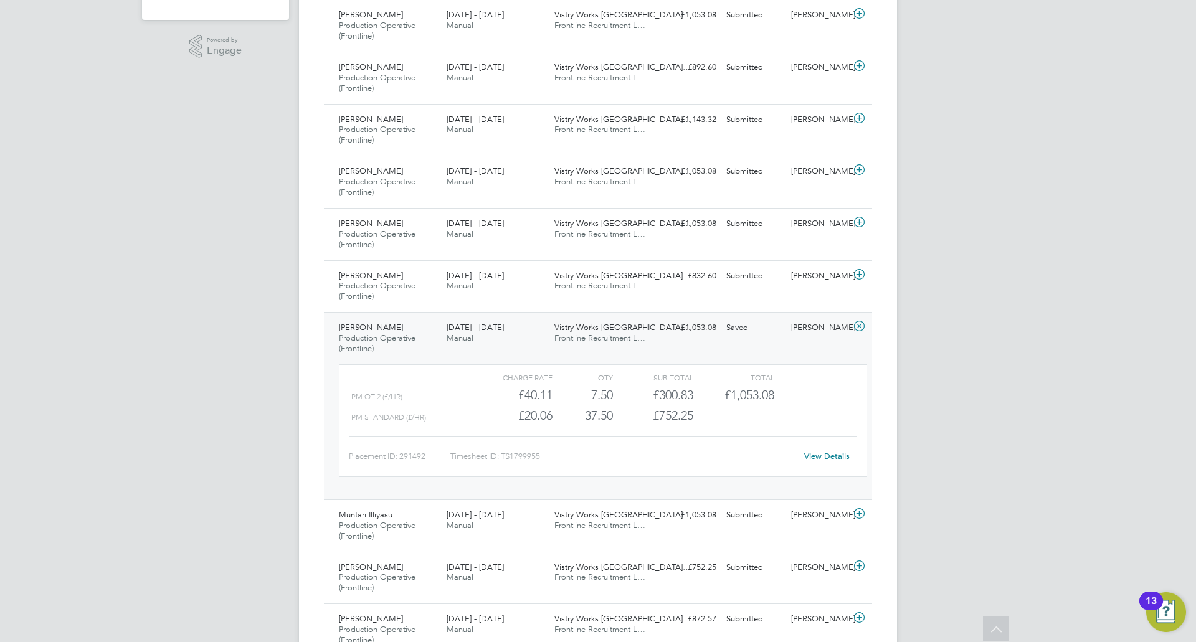
click at [786, 392] on div "PM OT 2 (£/HR) £40.11 7.5 7.50 8 £300.83 £1,053.08" at bounding box center [603, 395] width 528 height 21
click at [611, 390] on div "7.50" at bounding box center [583, 395] width 60 height 21
click at [460, 401] on div "PM OT 2 (£/HR)" at bounding box center [411, 397] width 121 height 21
click at [448, 336] on span "Manual" at bounding box center [460, 338] width 27 height 11
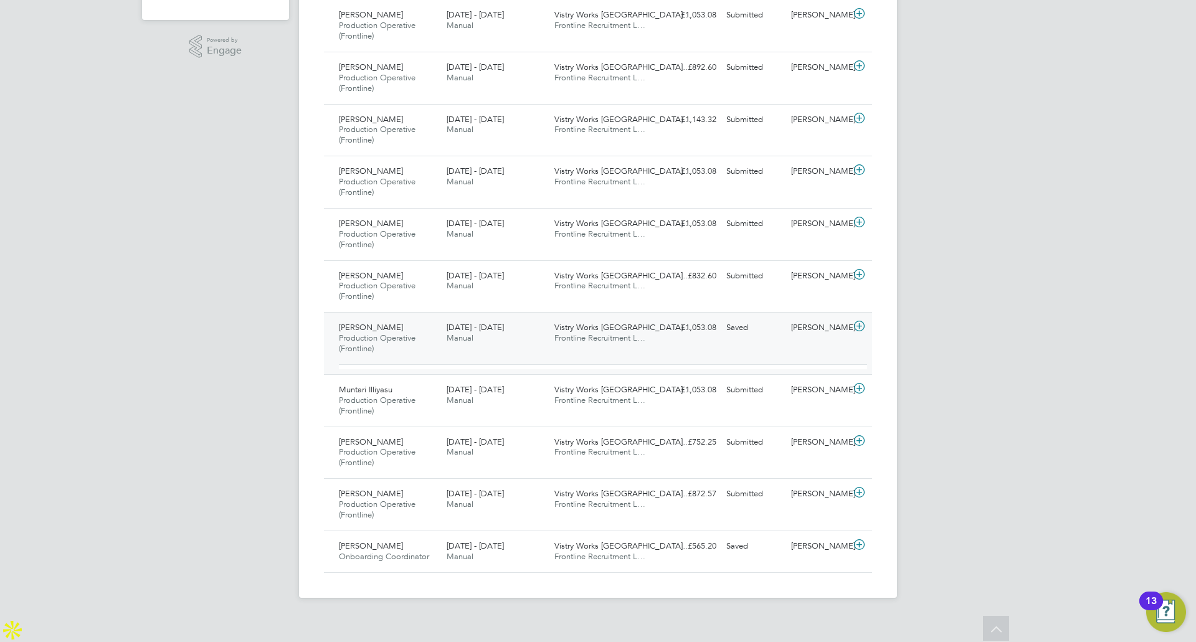
scroll to position [340, 0]
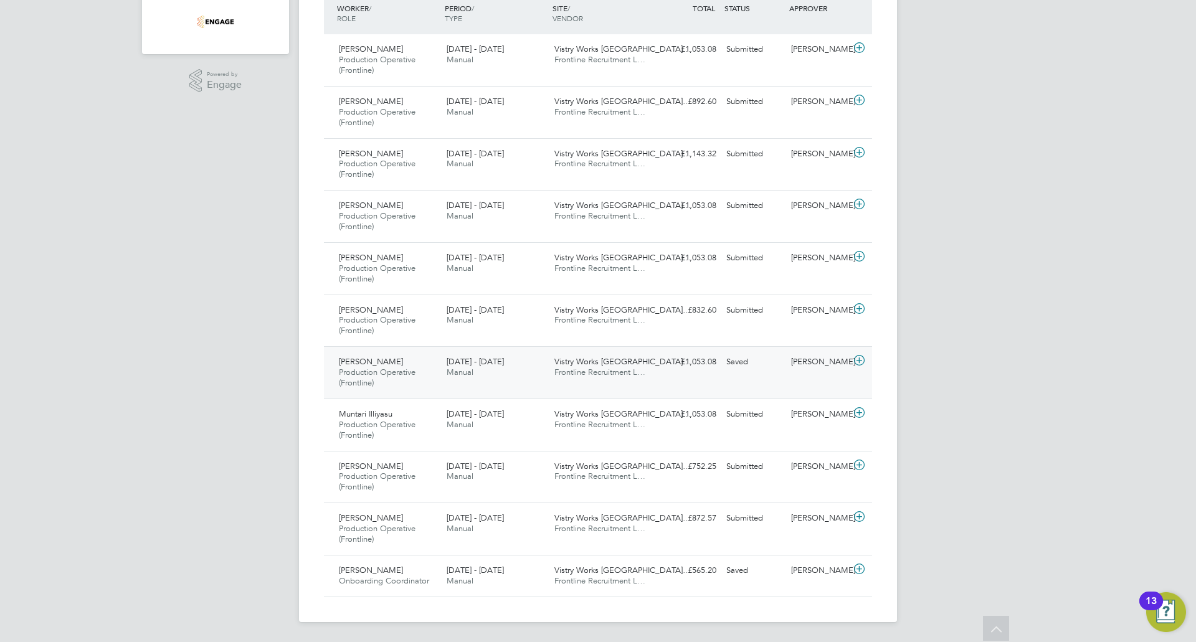
click at [816, 355] on div "Dave Spiller" at bounding box center [818, 362] width 65 height 21
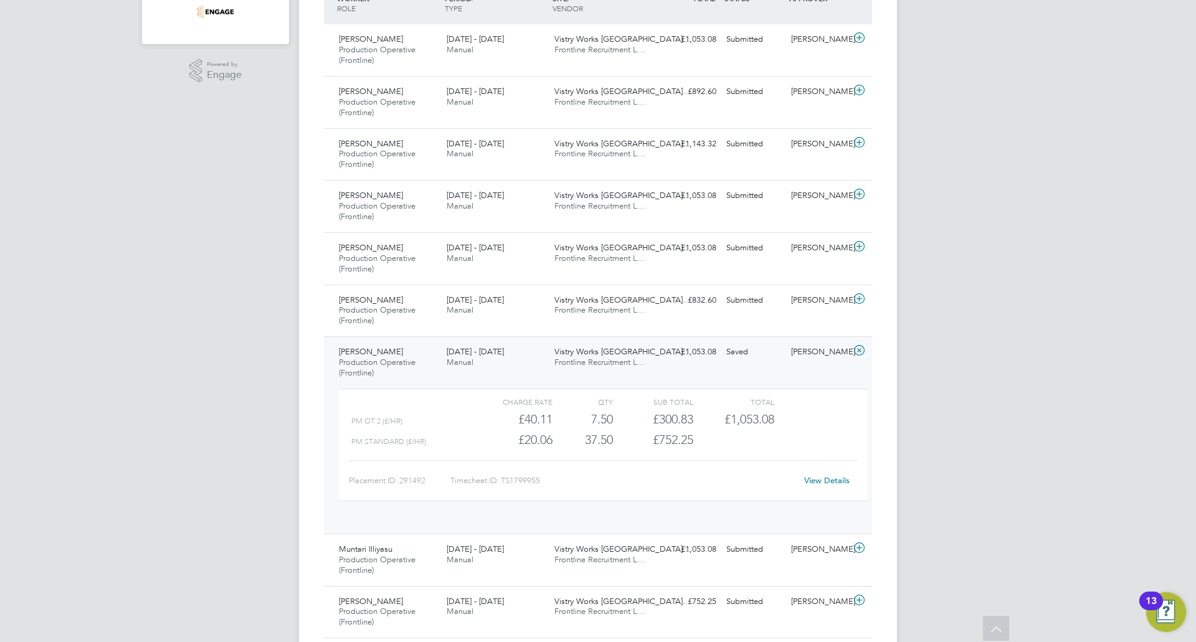
scroll to position [21, 121]
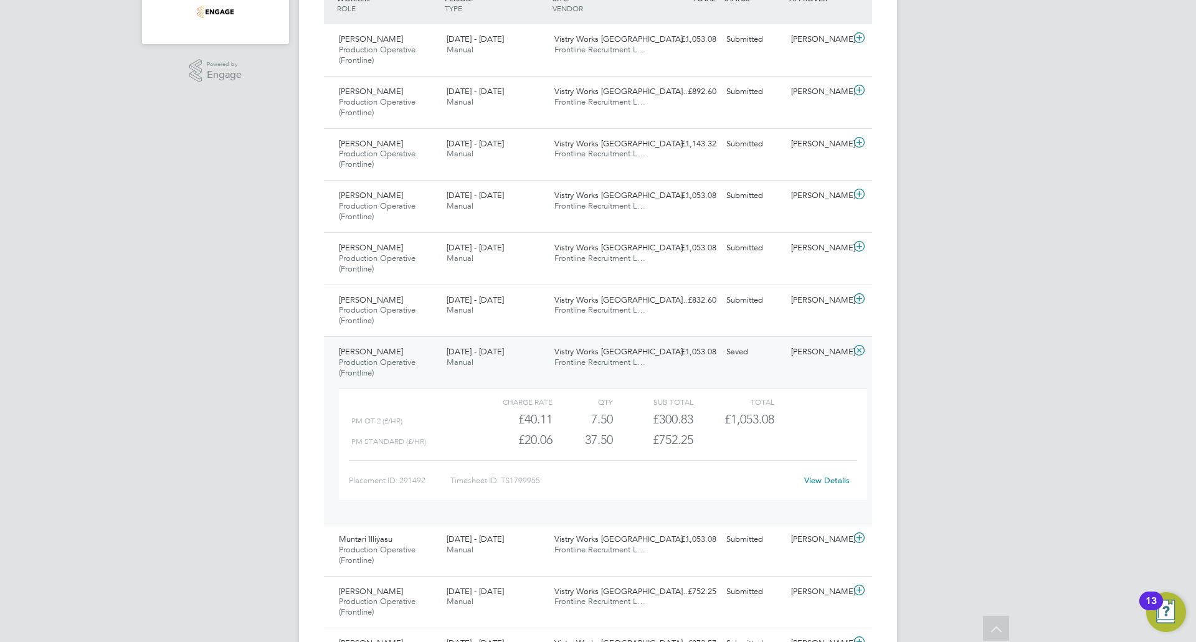
click at [859, 350] on icon at bounding box center [860, 351] width 16 height 10
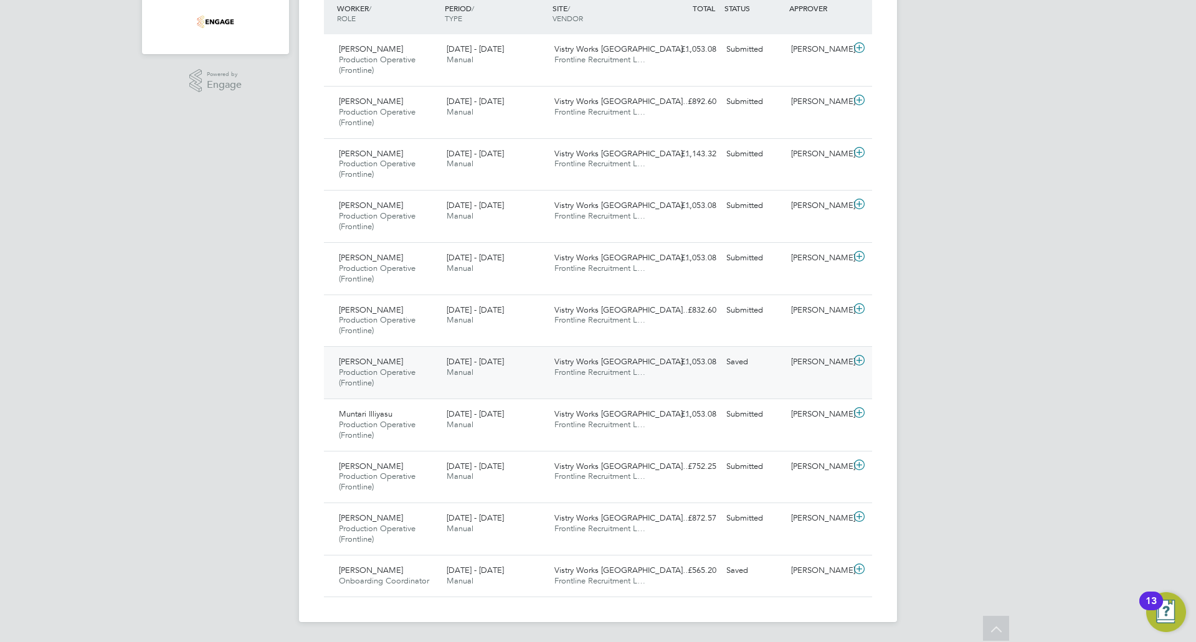
click at [859, 359] on icon at bounding box center [860, 361] width 16 height 10
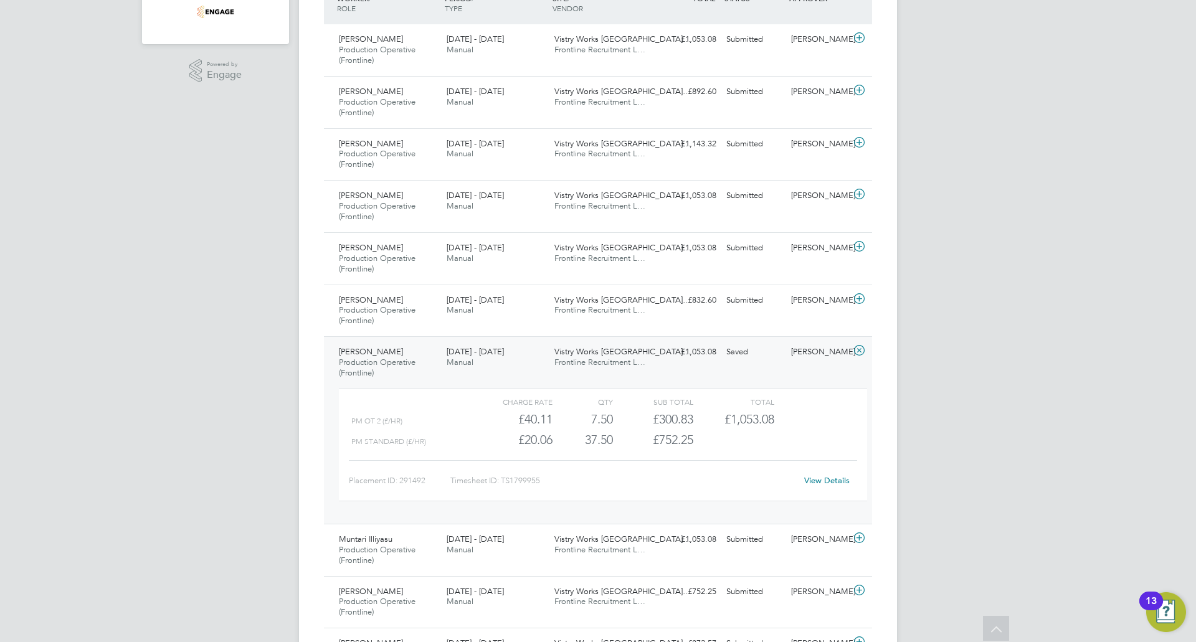
click at [740, 359] on div "Saved" at bounding box center [753, 352] width 65 height 21
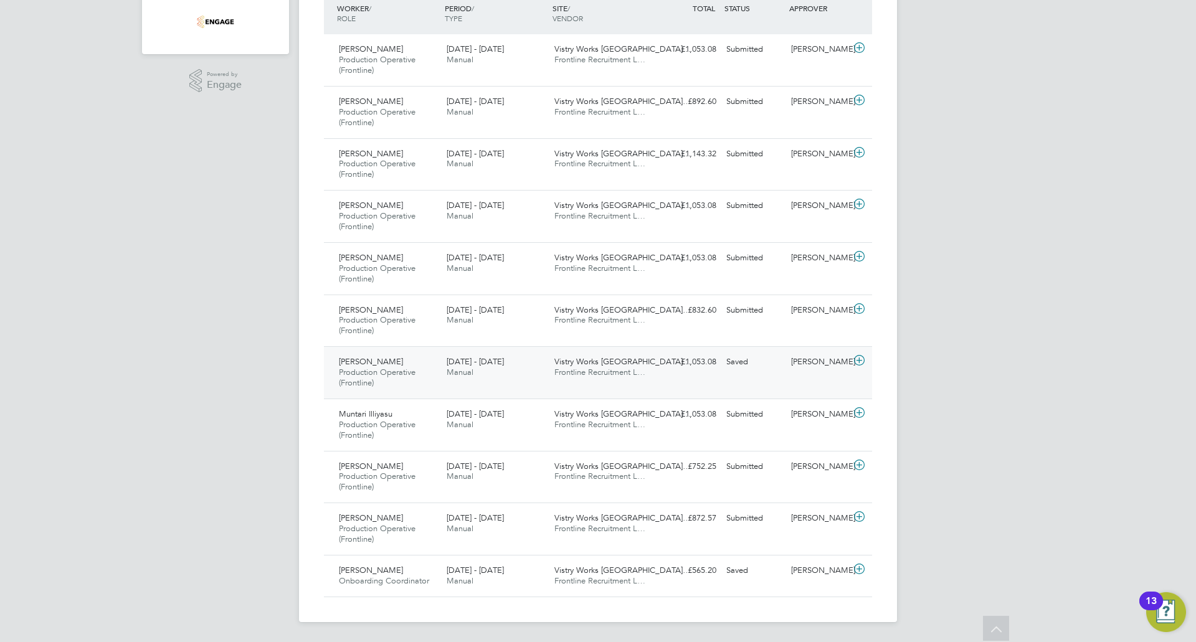
click at [740, 359] on div "Saved" at bounding box center [753, 362] width 65 height 21
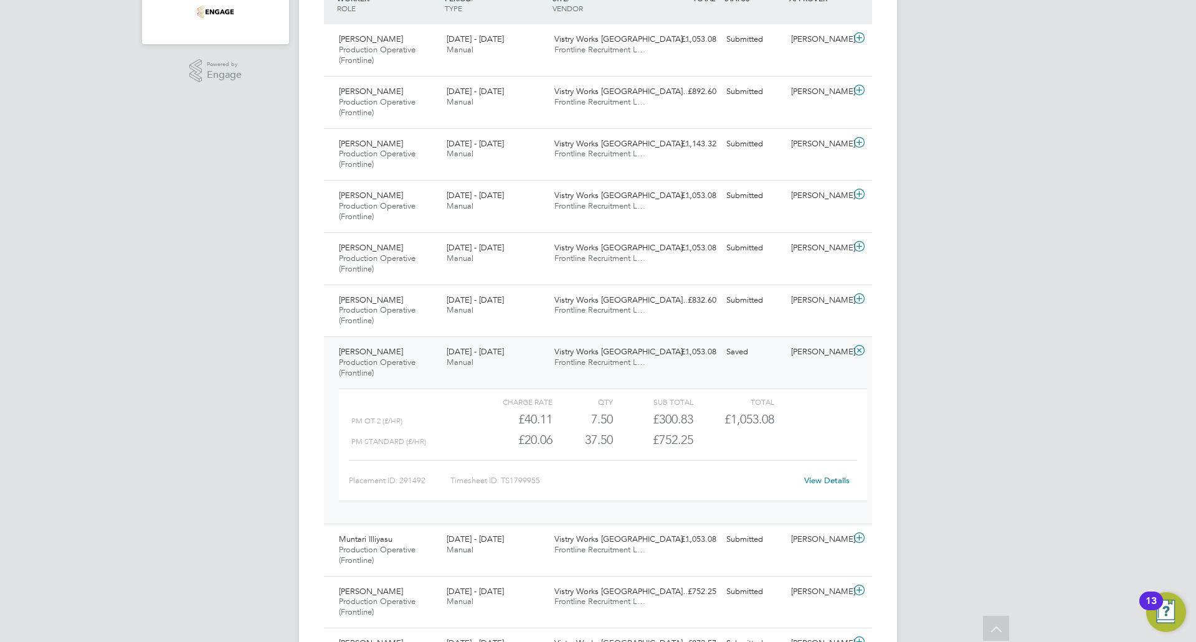
click at [834, 483] on link "View Details" at bounding box center [826, 480] width 45 height 11
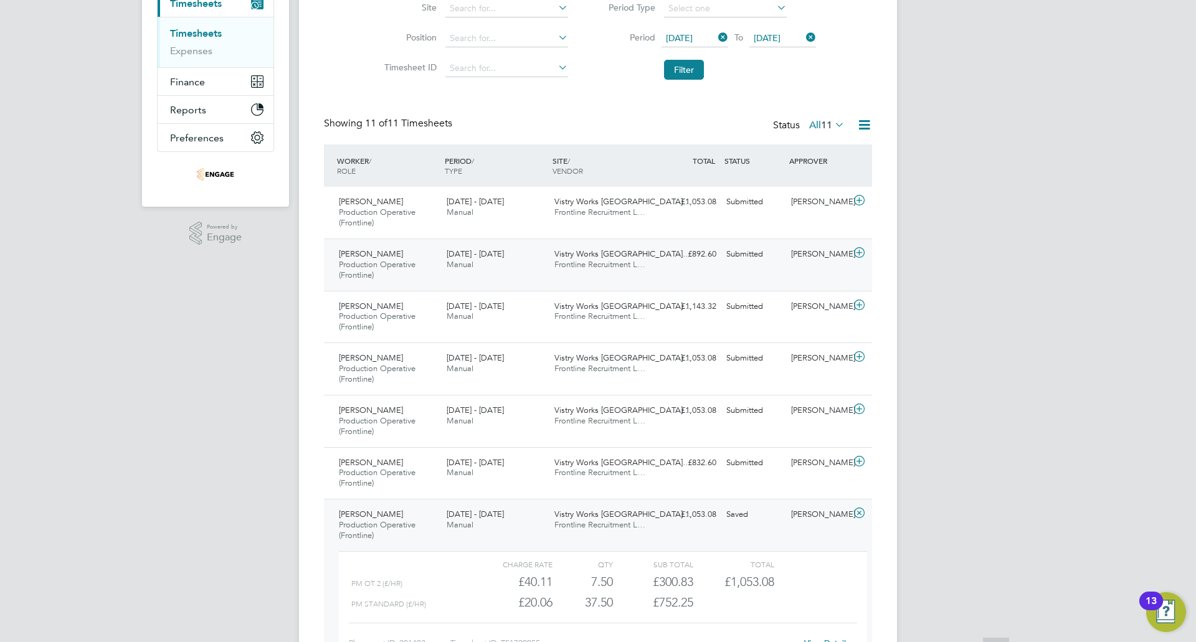
scroll to position [312, 0]
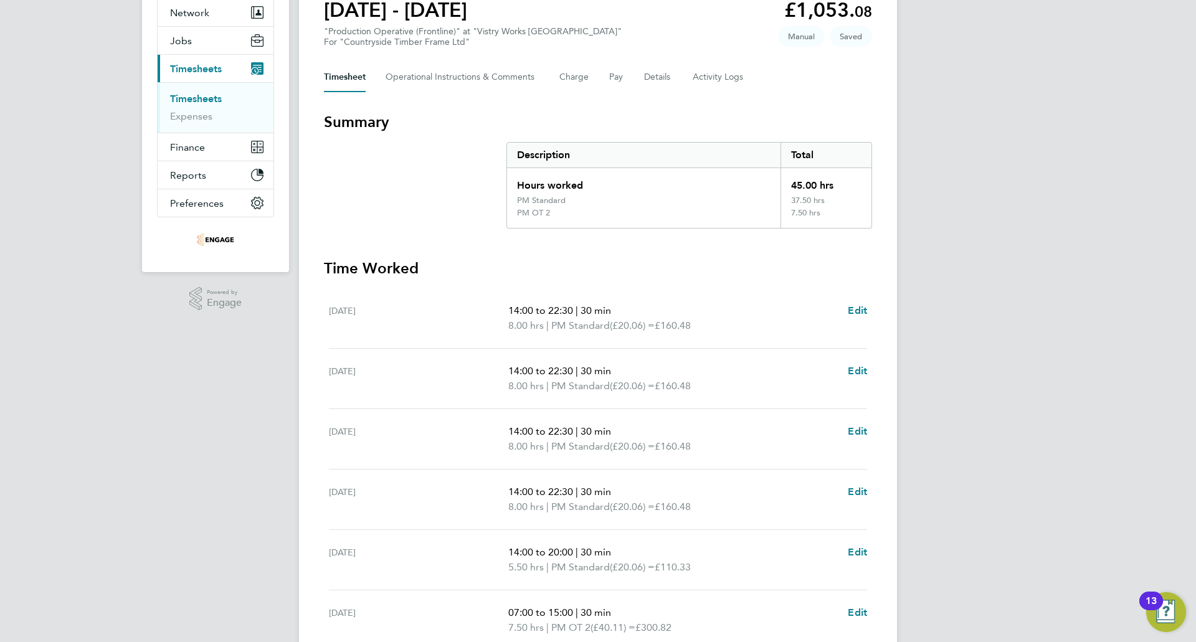
scroll to position [125, 0]
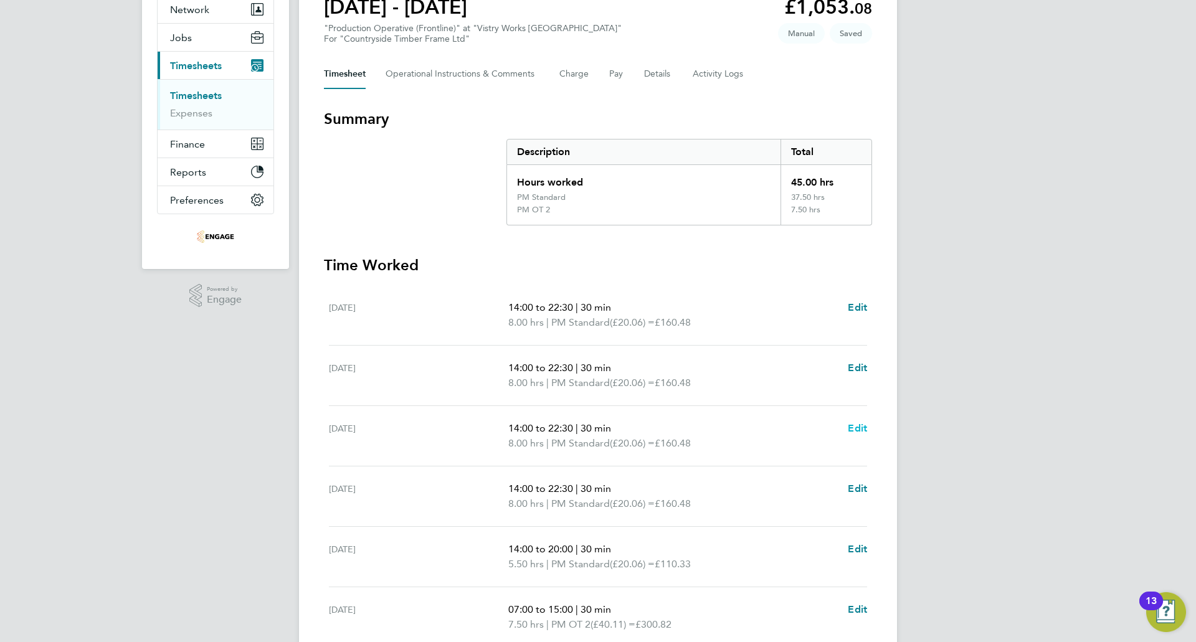
click at [864, 427] on span "Edit" at bounding box center [857, 428] width 19 height 12
select select "30"
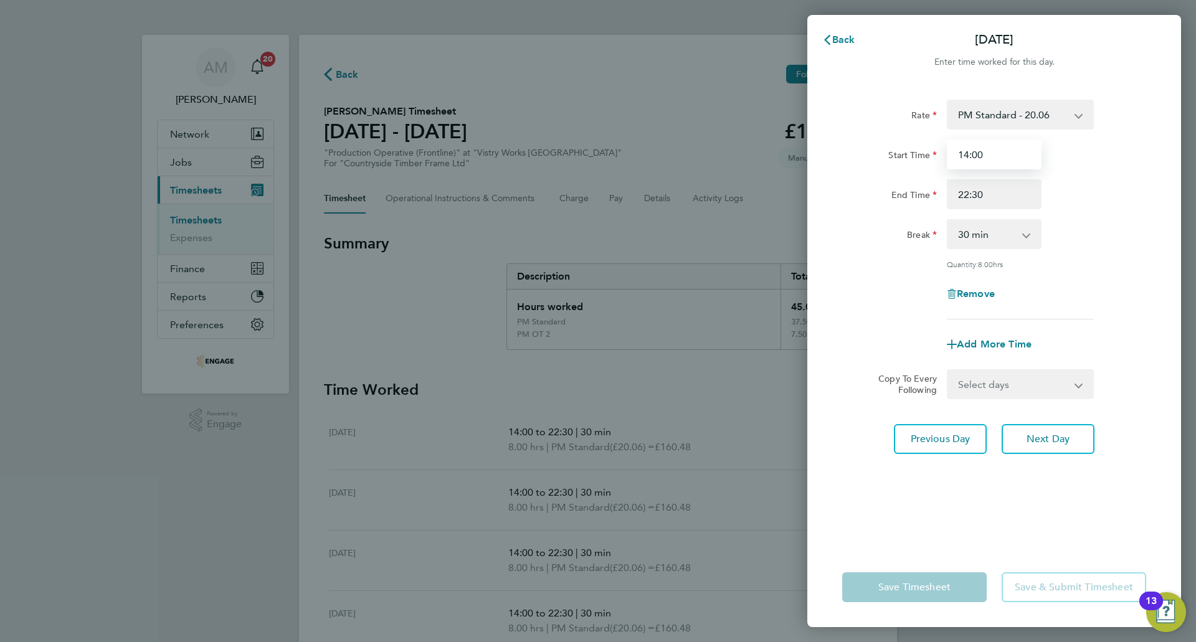
click at [988, 155] on input "14:00" at bounding box center [994, 155] width 95 height 30
click at [980, 295] on span "Remove" at bounding box center [976, 294] width 38 height 12
select select "null"
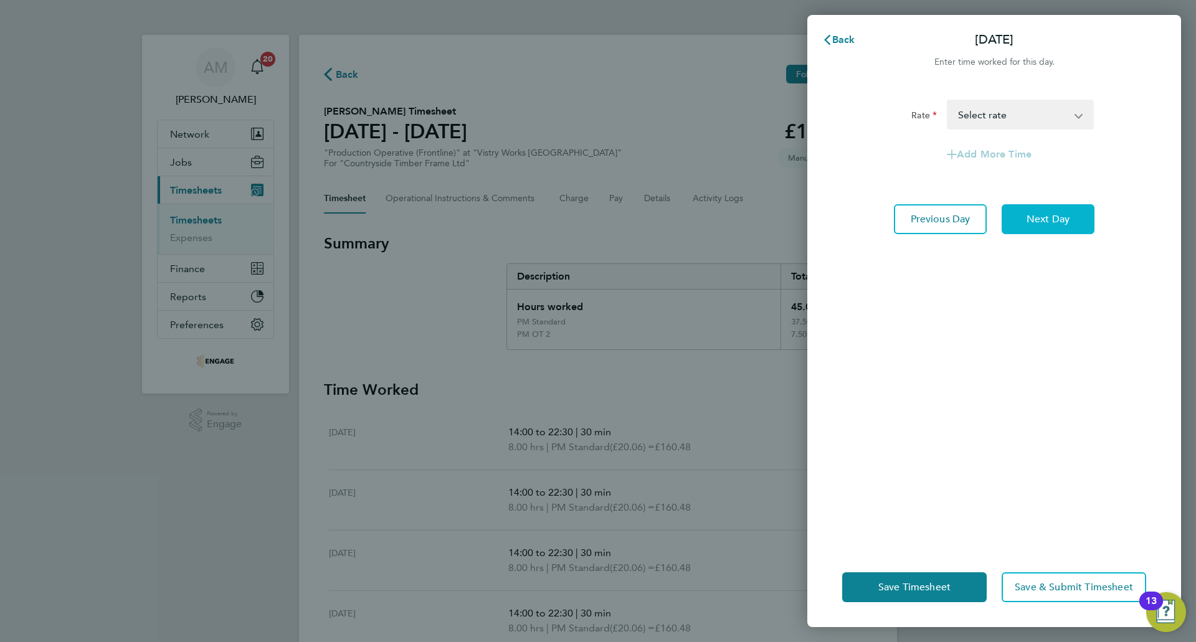
click at [1085, 220] on button "Next Day" at bounding box center [1048, 219] width 93 height 30
select select "30"
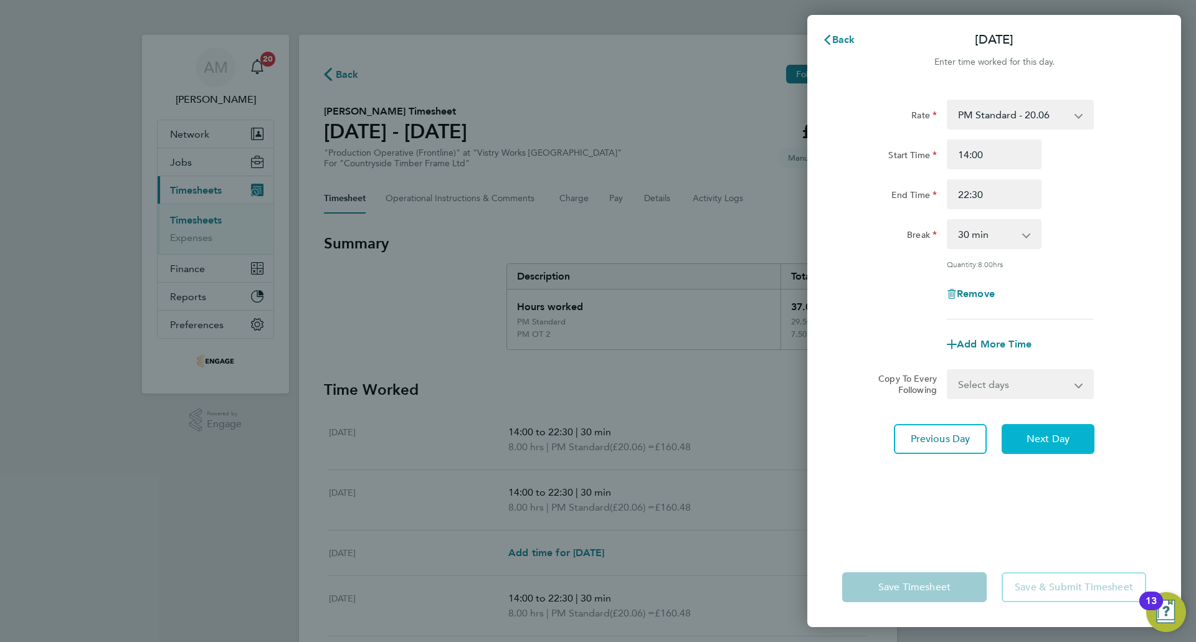
click at [1066, 436] on span "Next Day" at bounding box center [1048, 439] width 43 height 12
select select "30"
click at [1066, 436] on span "Next Day" at bounding box center [1048, 439] width 43 height 12
select select "30"
click at [968, 196] on input "15:00" at bounding box center [994, 194] width 95 height 30
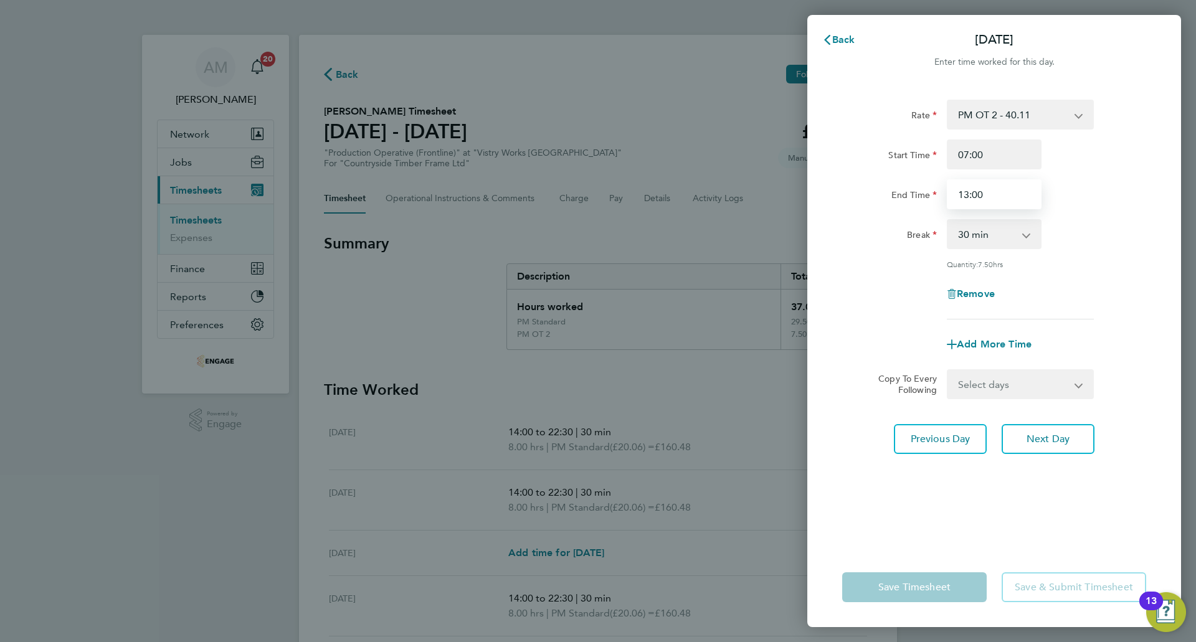
type input "13:00"
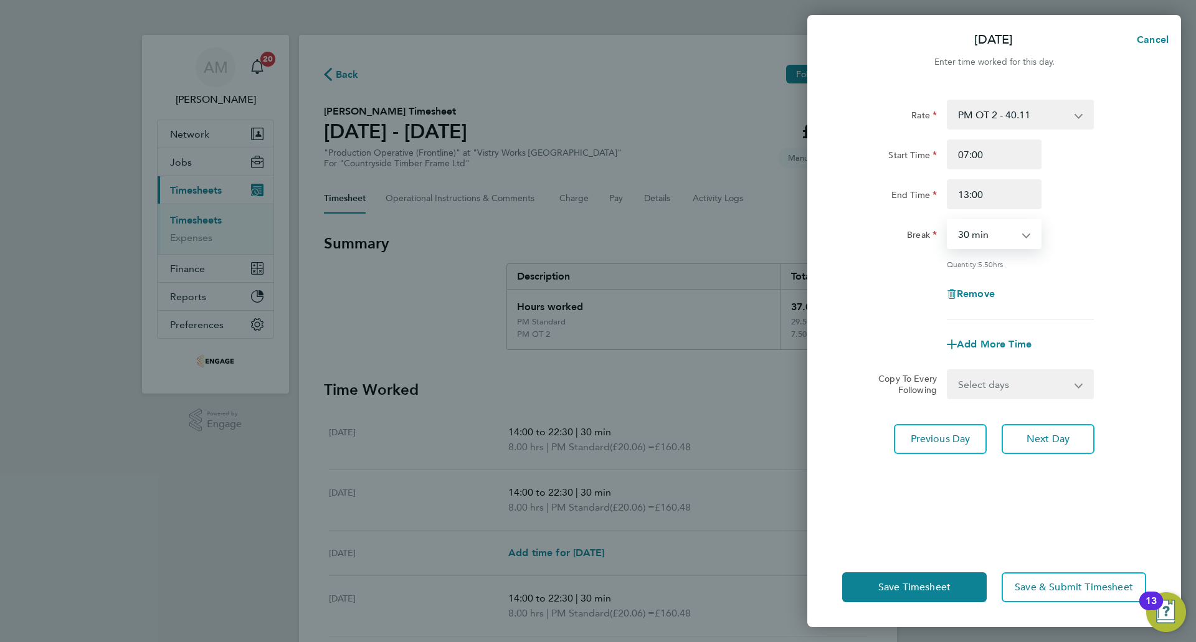
click at [993, 242] on select "0 min 15 min 30 min 45 min 60 min 75 min 90 min" at bounding box center [986, 234] width 77 height 27
select select "15"
click at [948, 221] on select "0 min 15 min 30 min 45 min 60 min 75 min 90 min" at bounding box center [986, 234] width 77 height 27
click at [1091, 267] on div "Quantity: 5.75 hrs" at bounding box center [1020, 264] width 147 height 10
click at [1037, 111] on select "PM OT 2 - 40.11 AM Standard - 18.40 OT 1 - 27.60 OT2 - 36.80 PM Standard - 20.0…" at bounding box center [1013, 114] width 130 height 27
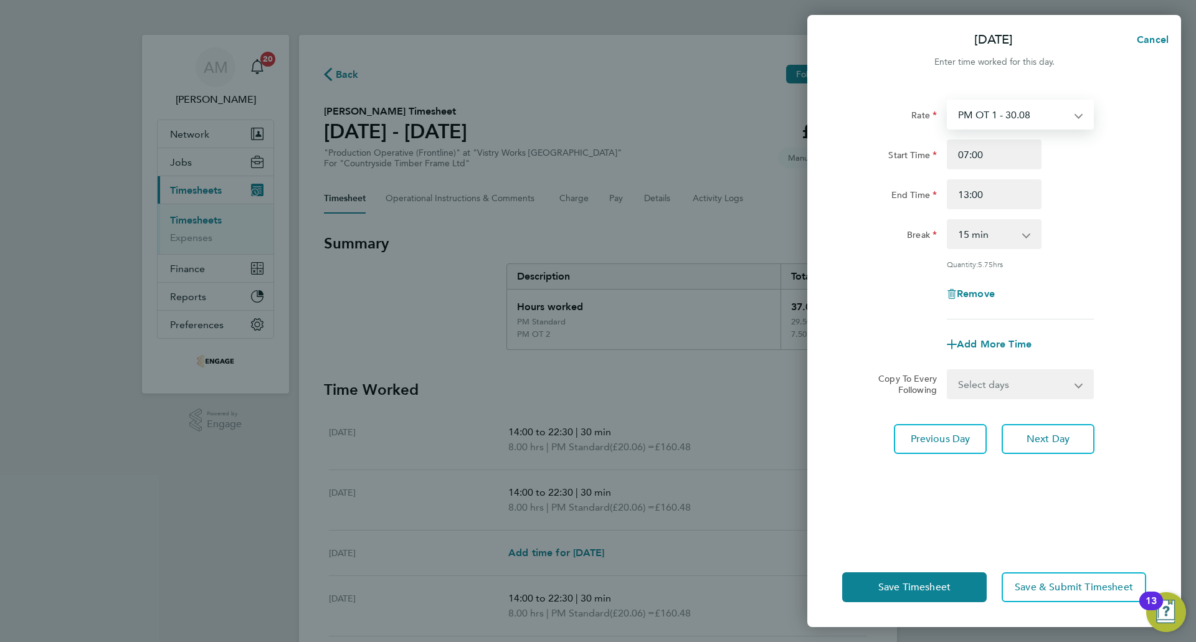
select select "30"
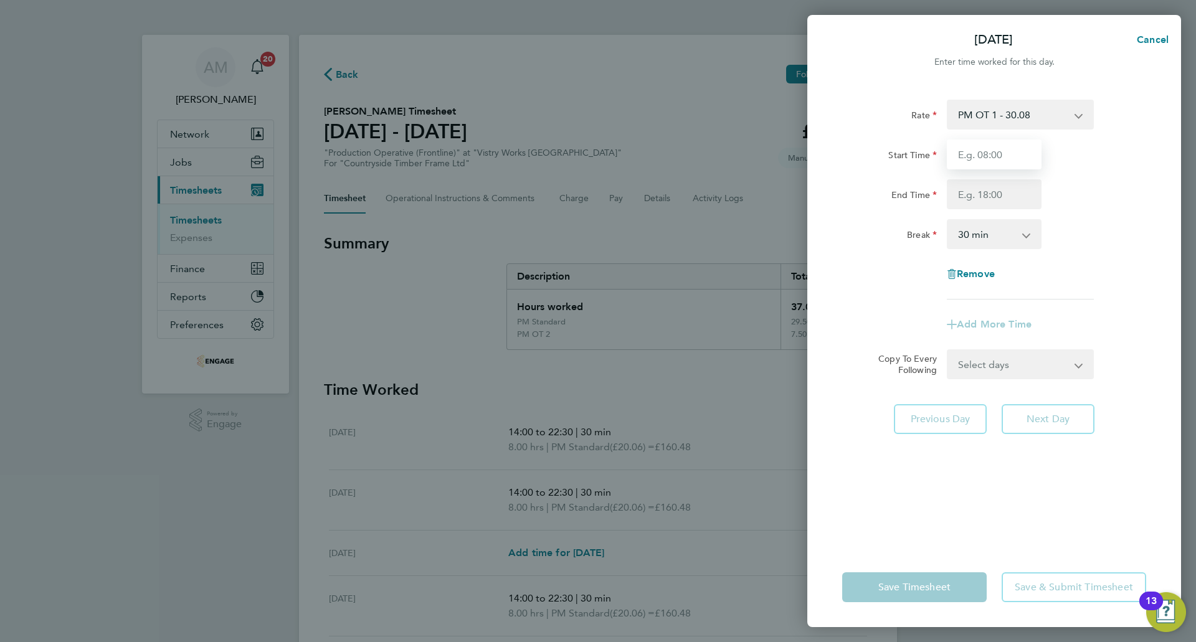
click at [991, 155] on input "Start Time" at bounding box center [994, 155] width 95 height 30
type input "07:00"
click at [985, 199] on input "End Time" at bounding box center [994, 194] width 95 height 30
click at [964, 196] on input "End Time" at bounding box center [994, 194] width 95 height 30
type input "13:00"
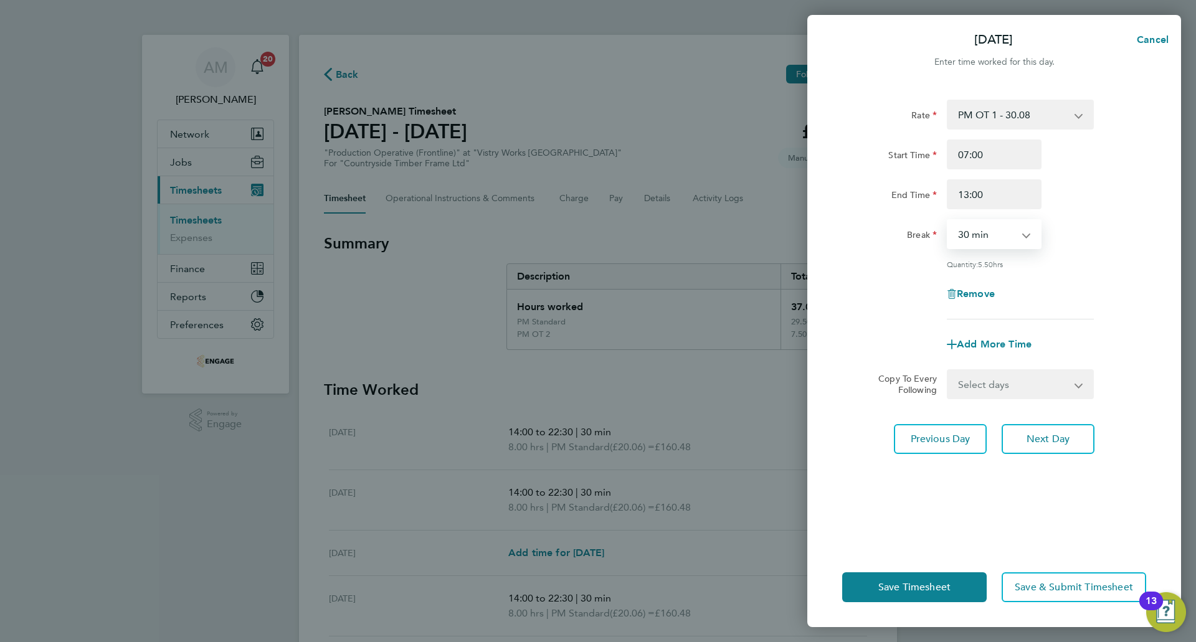
click at [979, 238] on select "0 min 15 min 30 min 45 min 60 min 75 min 90 min" at bounding box center [986, 234] width 77 height 27
select select "15"
click at [948, 221] on select "0 min 15 min 30 min 45 min 60 min 75 min 90 min" at bounding box center [986, 234] width 77 height 27
click at [1073, 287] on div "Remove" at bounding box center [994, 294] width 314 height 30
click at [921, 582] on span "Save Timesheet" at bounding box center [914, 587] width 72 height 12
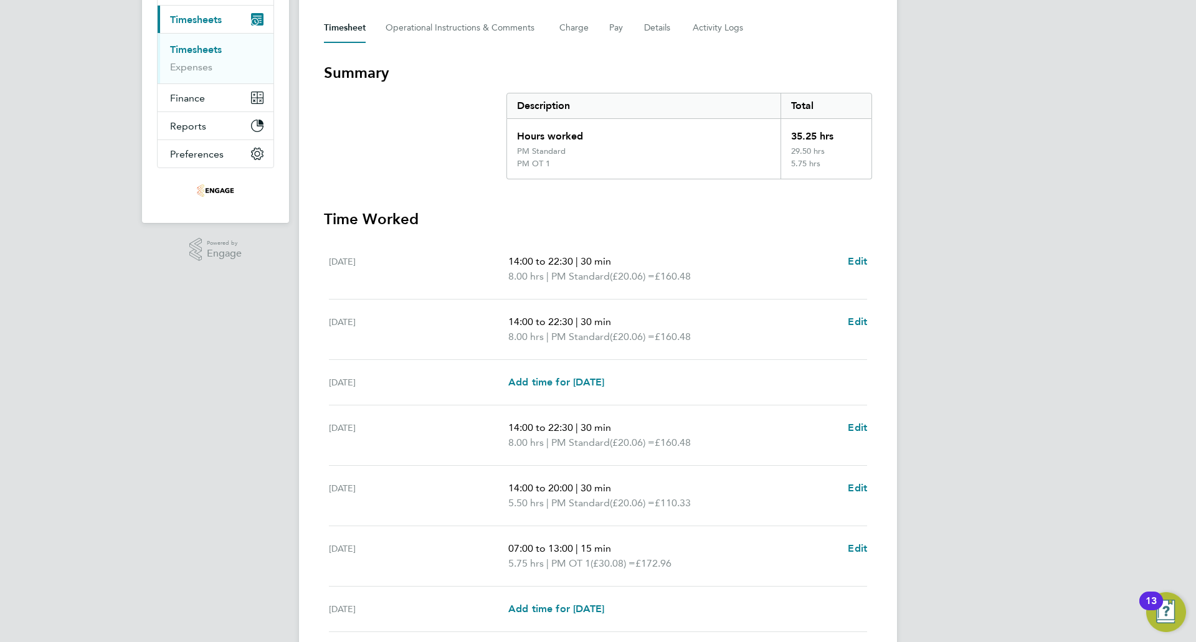
scroll to position [270, 0]
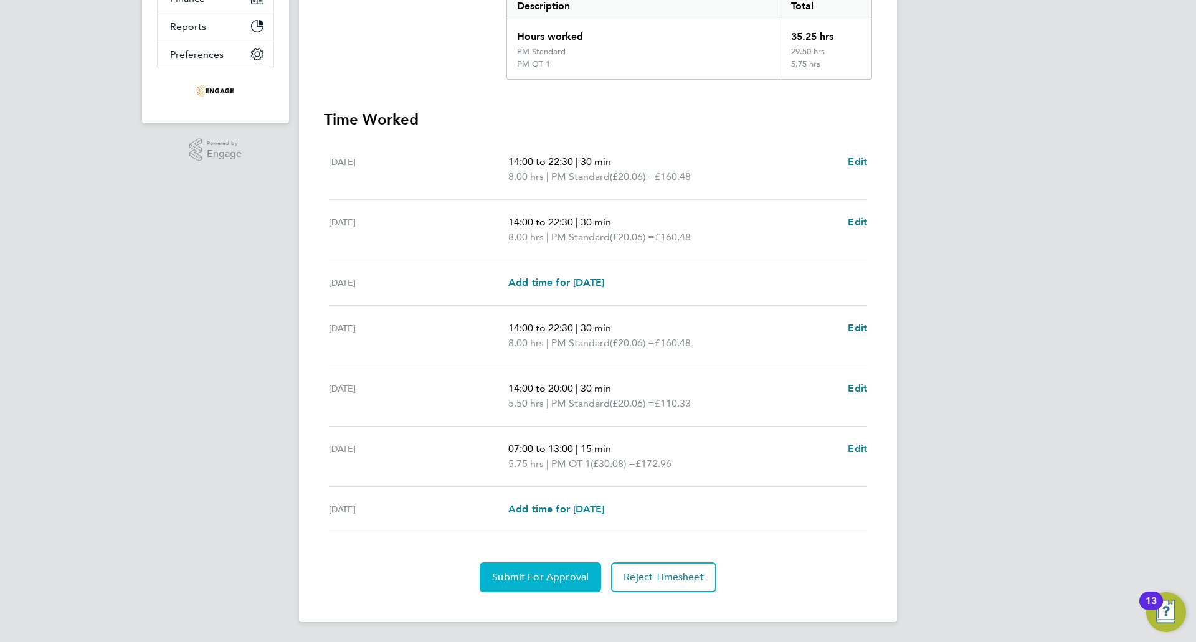
click at [544, 575] on span "Submit For Approval" at bounding box center [540, 577] width 97 height 12
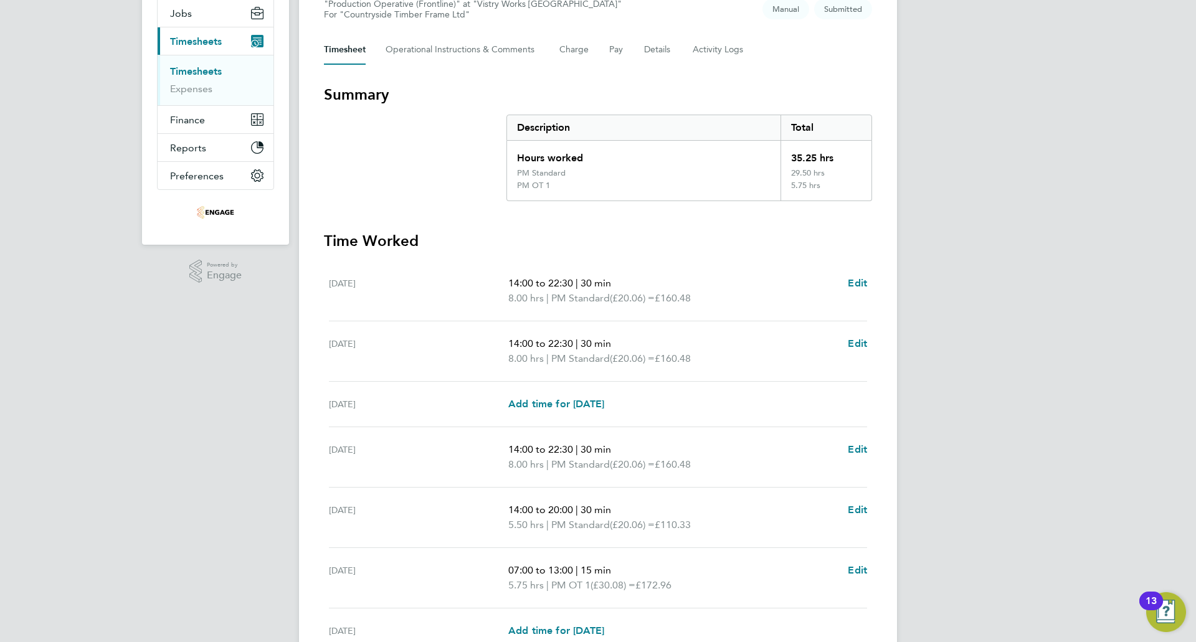
scroll to position [0, 0]
